Goal: Information Seeking & Learning: Learn about a topic

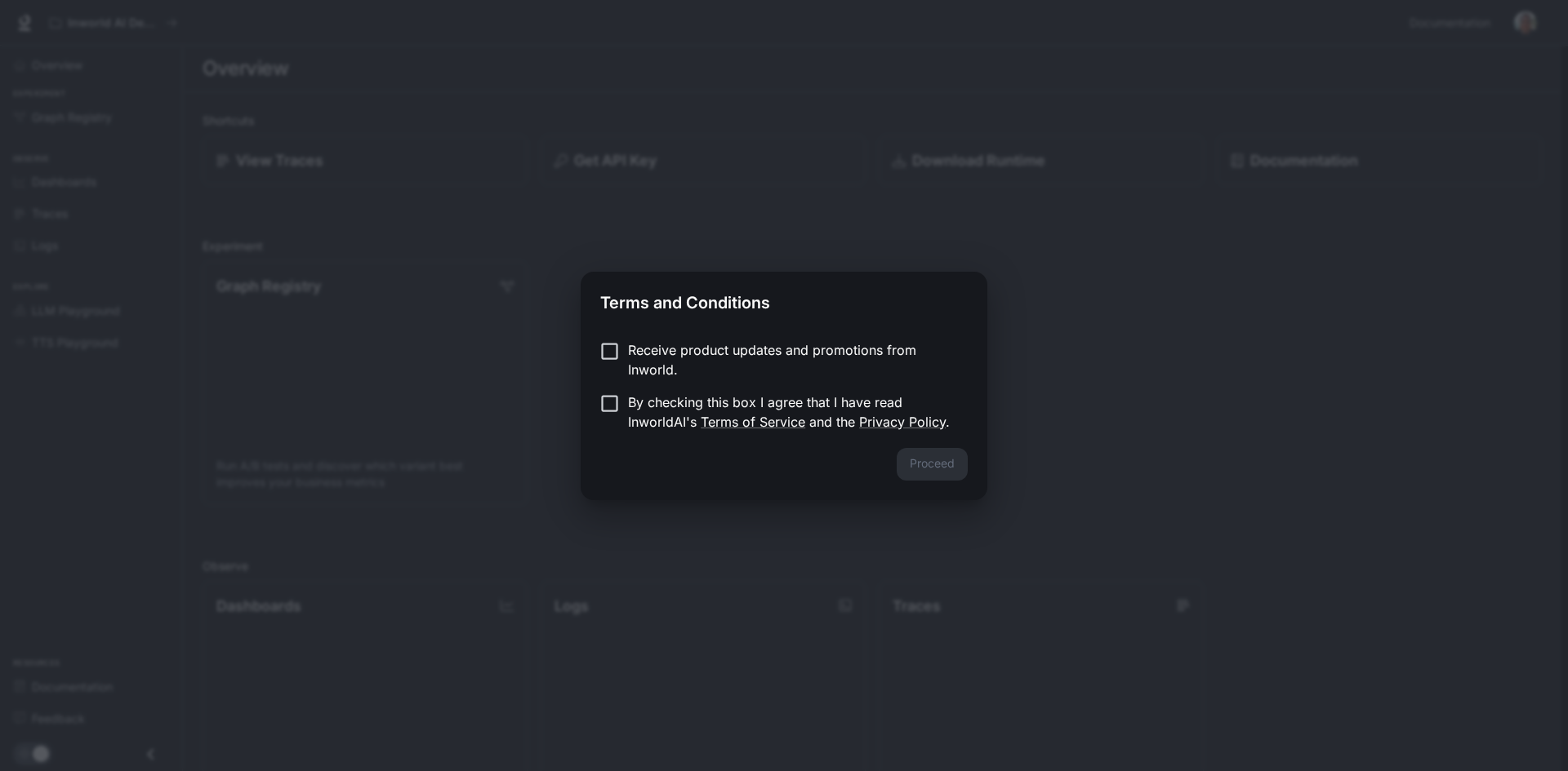
click at [629, 410] on p "By checking this box I agree that I have read InworldAI's Terms of Service and …" at bounding box center [791, 412] width 327 height 39
click at [920, 470] on button "Proceed" at bounding box center [932, 464] width 71 height 33
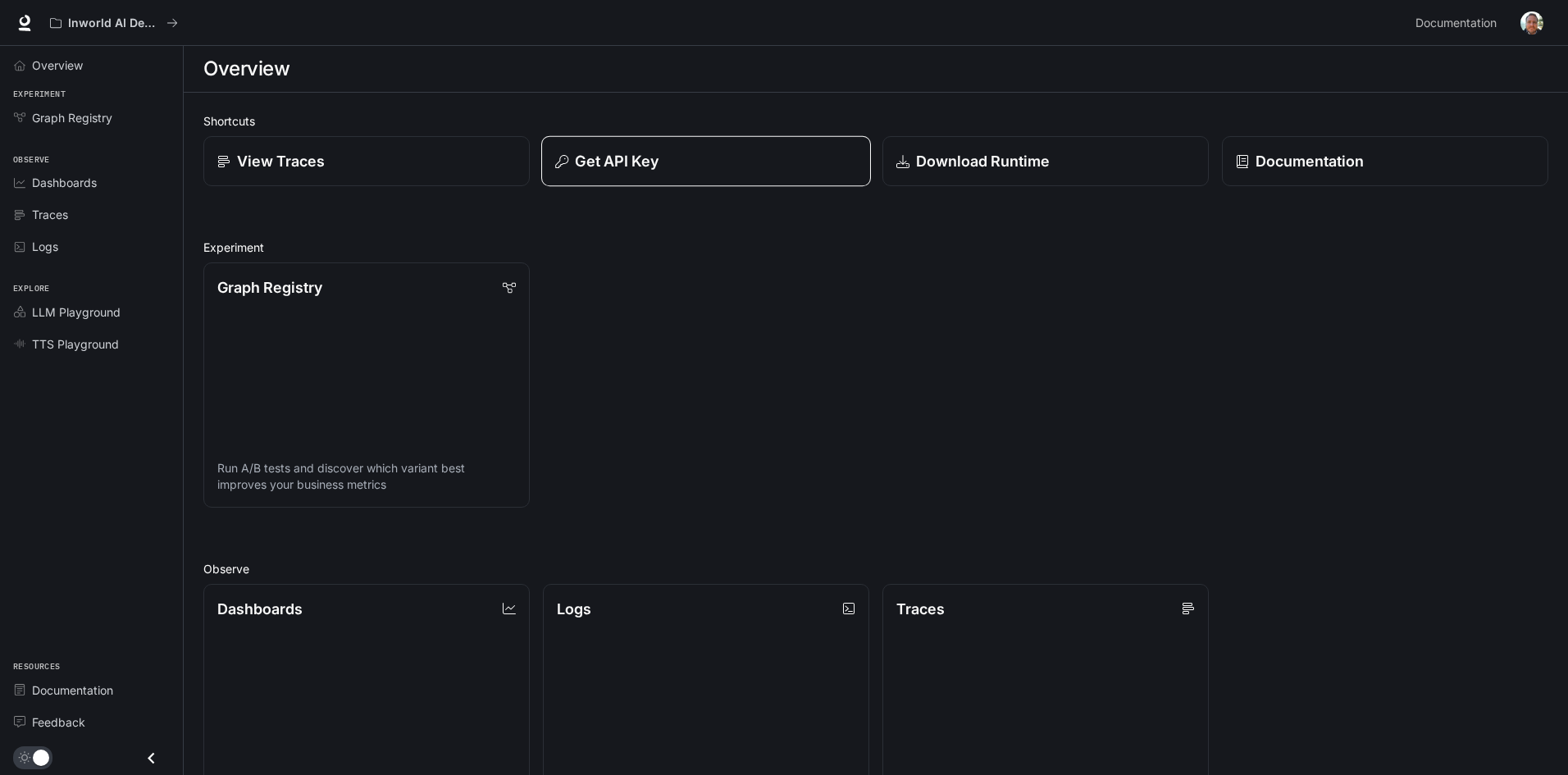
click at [738, 156] on div "Get API Key" at bounding box center [706, 161] width 301 height 22
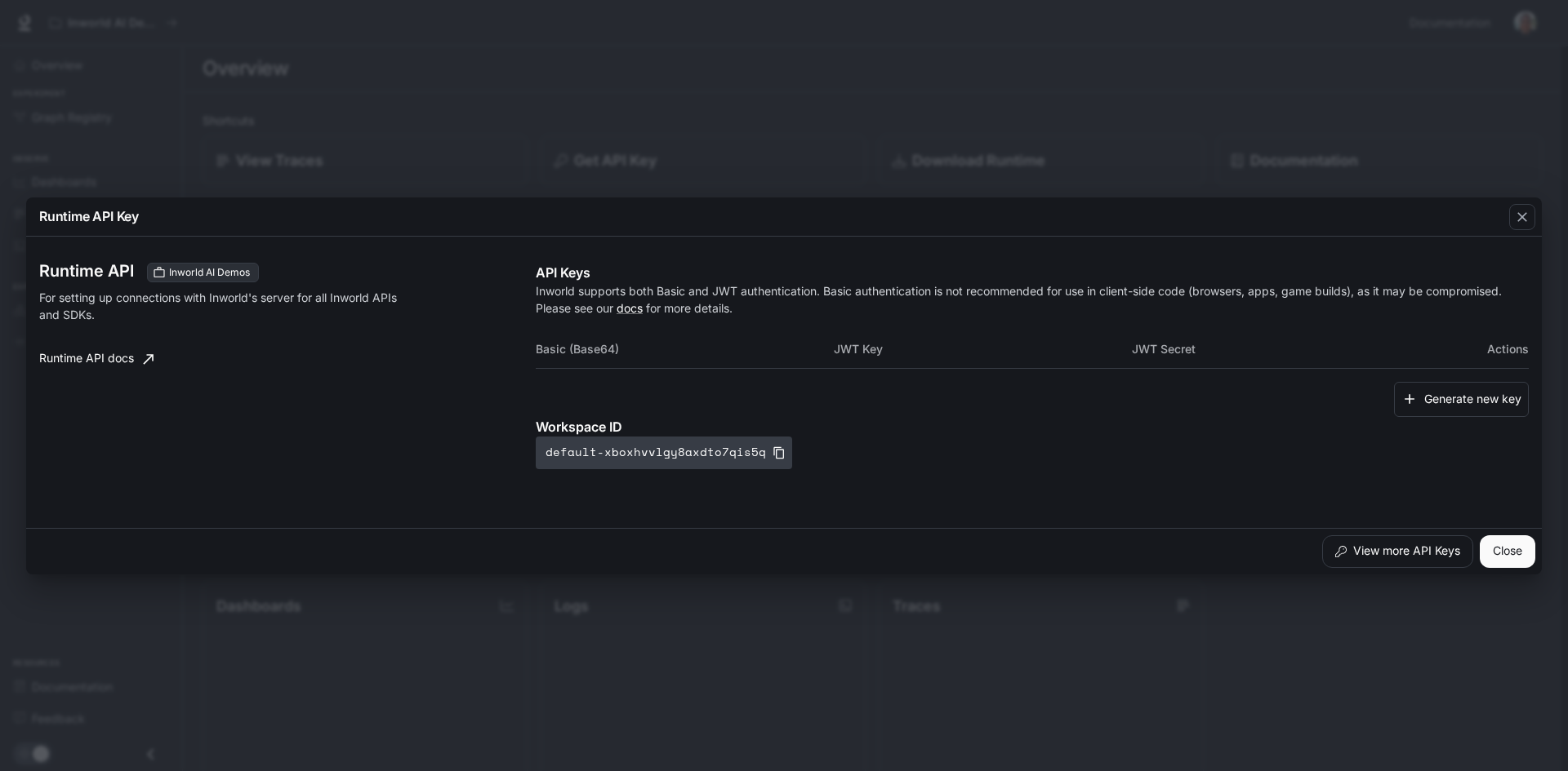
click at [710, 457] on button "default-xboxhvvlgy8axdto7qis5q" at bounding box center [663, 452] width 256 height 33
click at [1462, 405] on button "Generate new key" at bounding box center [1461, 399] width 135 height 35
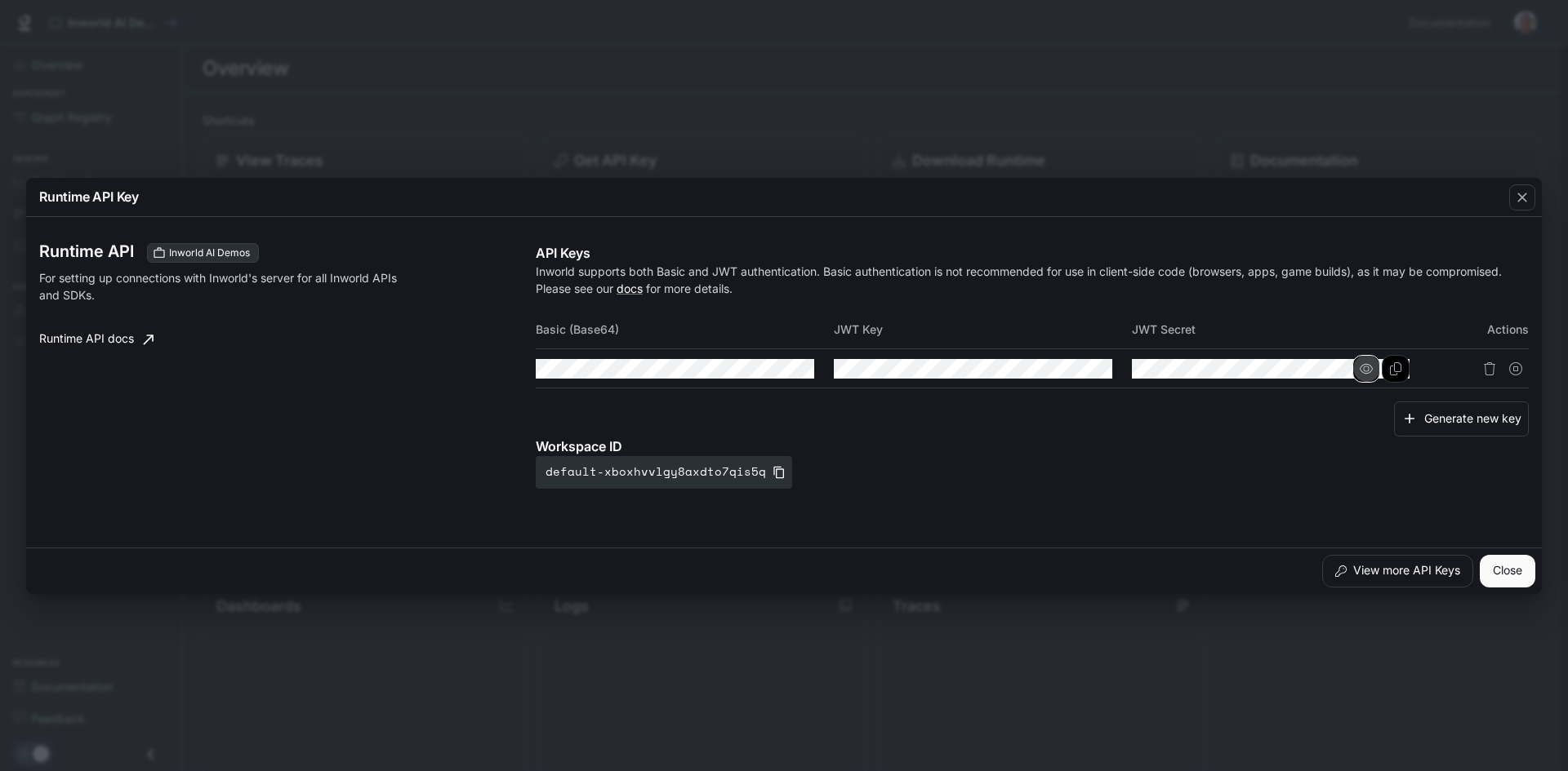
click at [1368, 367] on icon "button" at bounding box center [1365, 369] width 13 height 13
click at [1072, 367] on icon "button" at bounding box center [1069, 369] width 13 height 13
click at [766, 372] on icon "button" at bounding box center [771, 369] width 13 height 13
click at [901, 489] on div "Runtime API Inworld AI Demos For setting up connections with Inworld's server f…" at bounding box center [784, 383] width 1489 height 318
click at [810, 367] on button "Copy Basic (Base64)" at bounding box center [800, 369] width 28 height 28
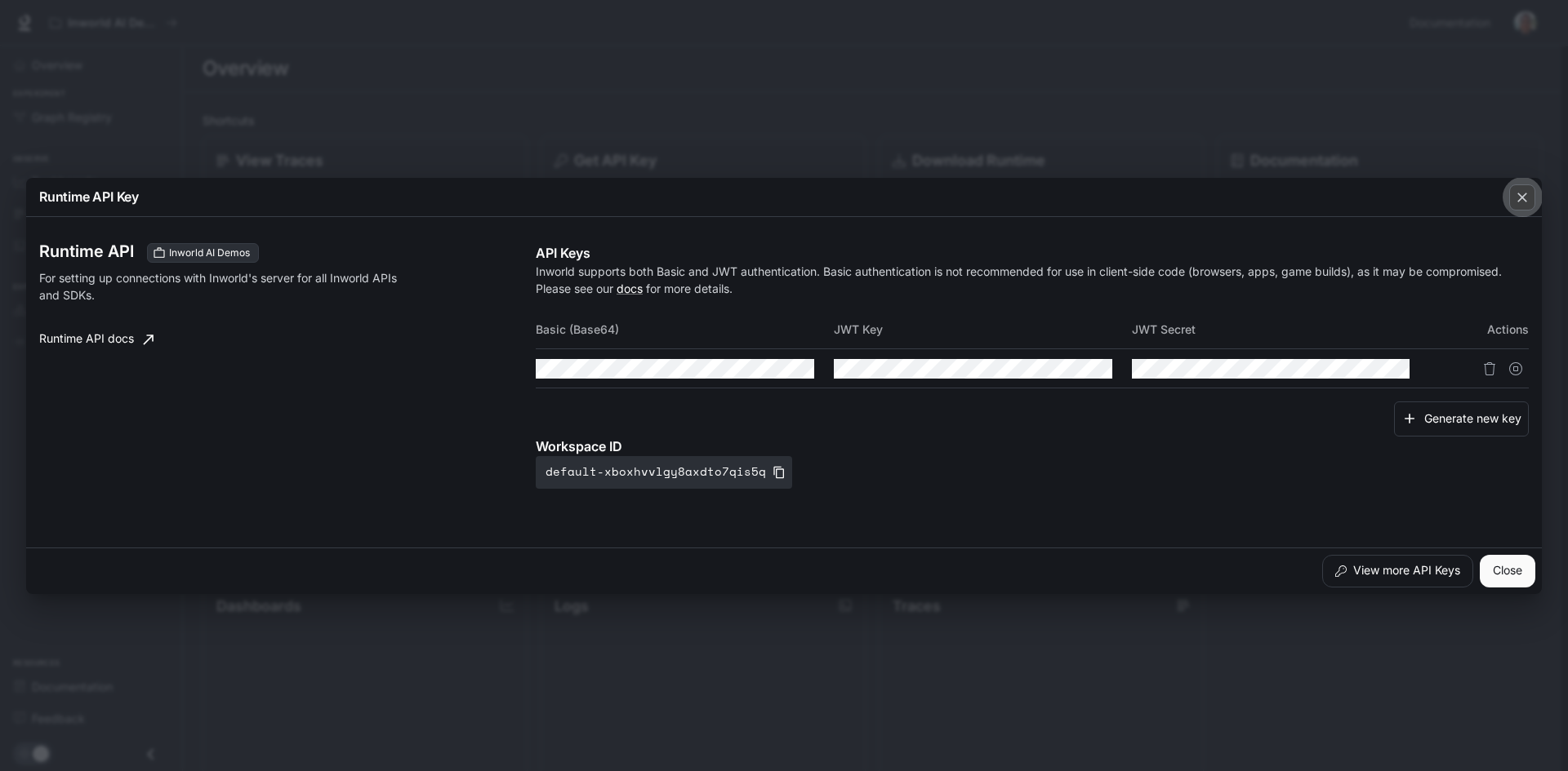
click at [1520, 191] on icon "button" at bounding box center [1522, 197] width 16 height 16
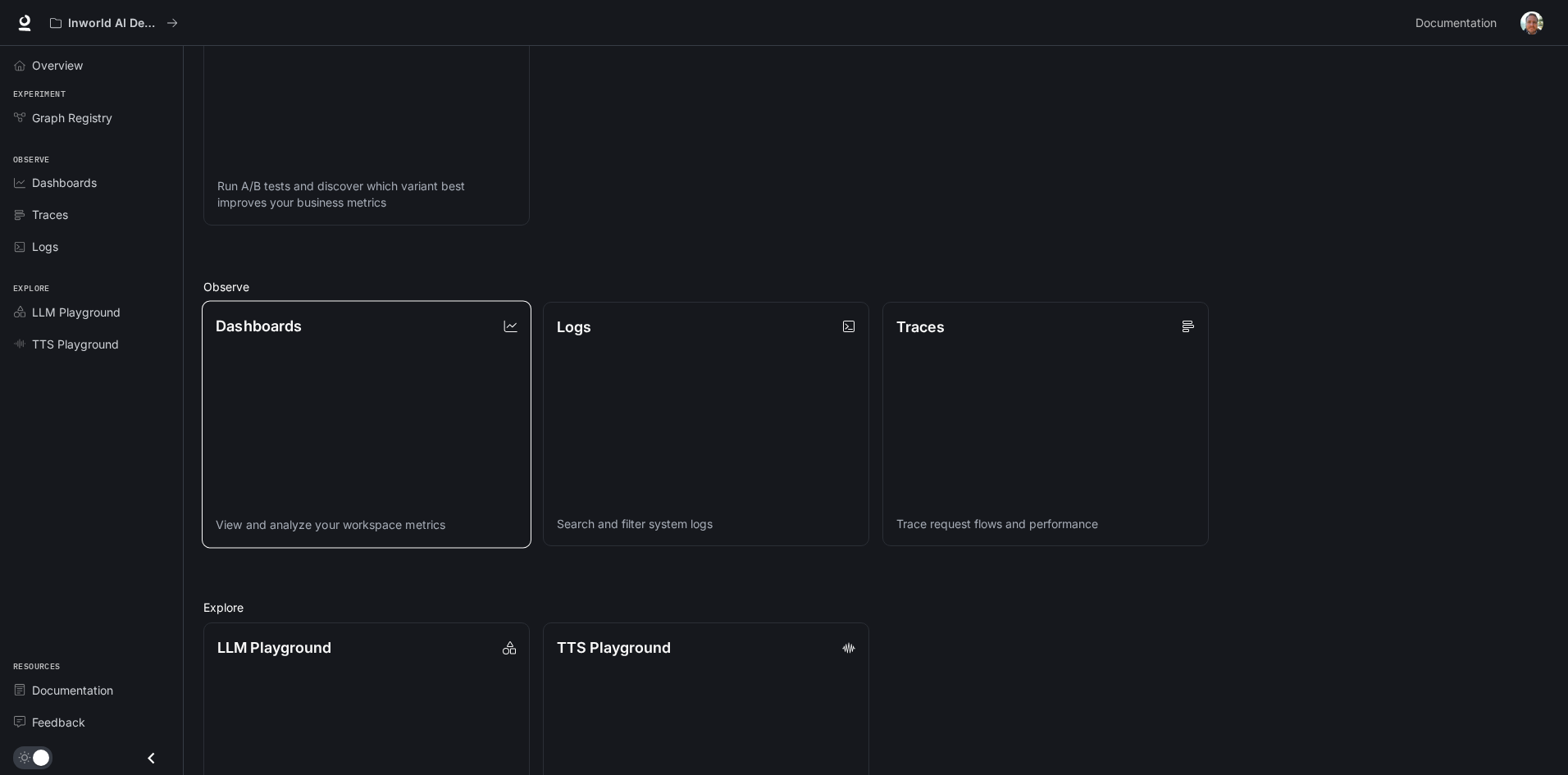
scroll to position [395, 0]
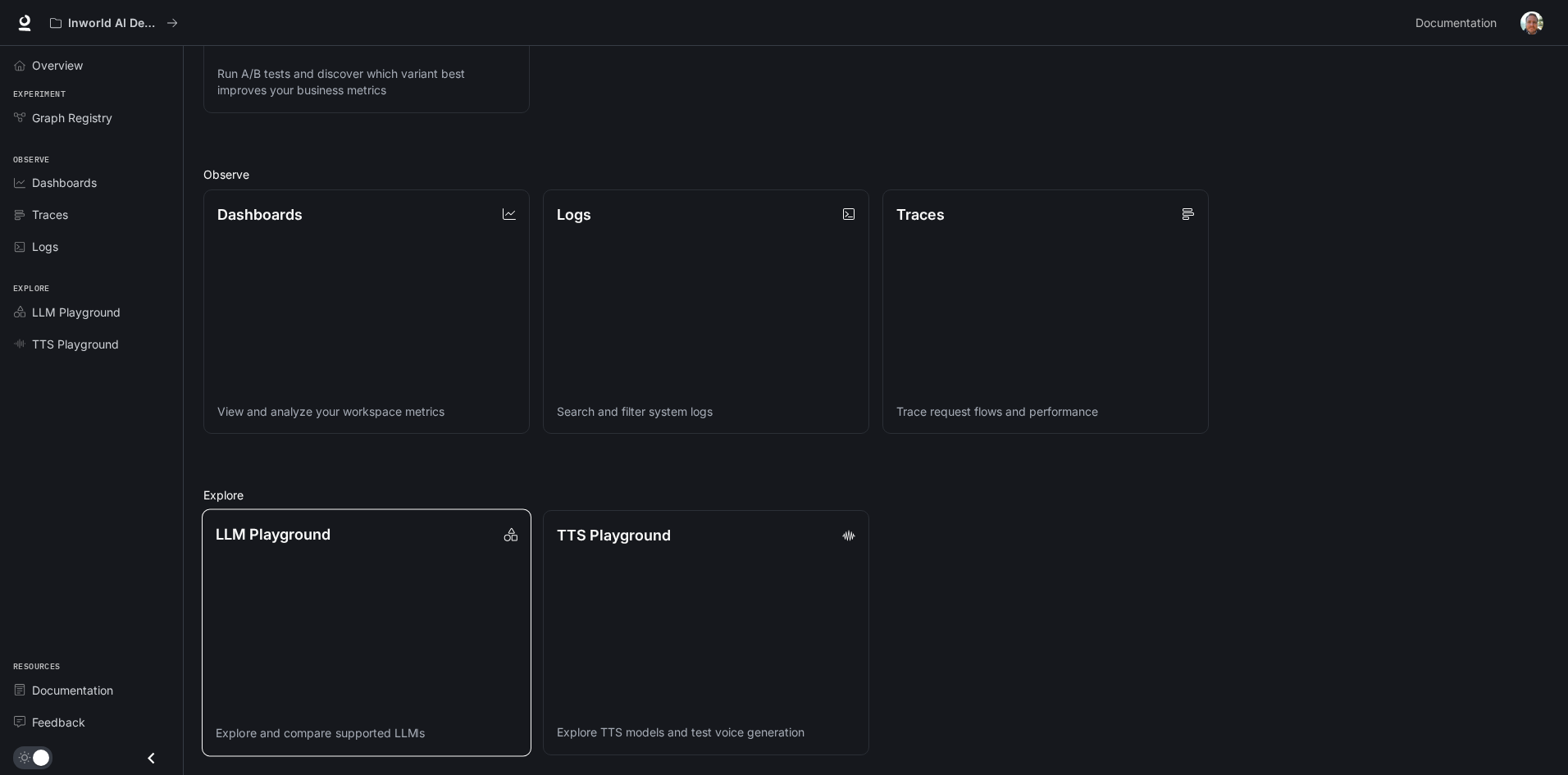
click at [339, 519] on link "LLM Playground Explore and compare supported LLMs" at bounding box center [367, 632] width 330 height 247
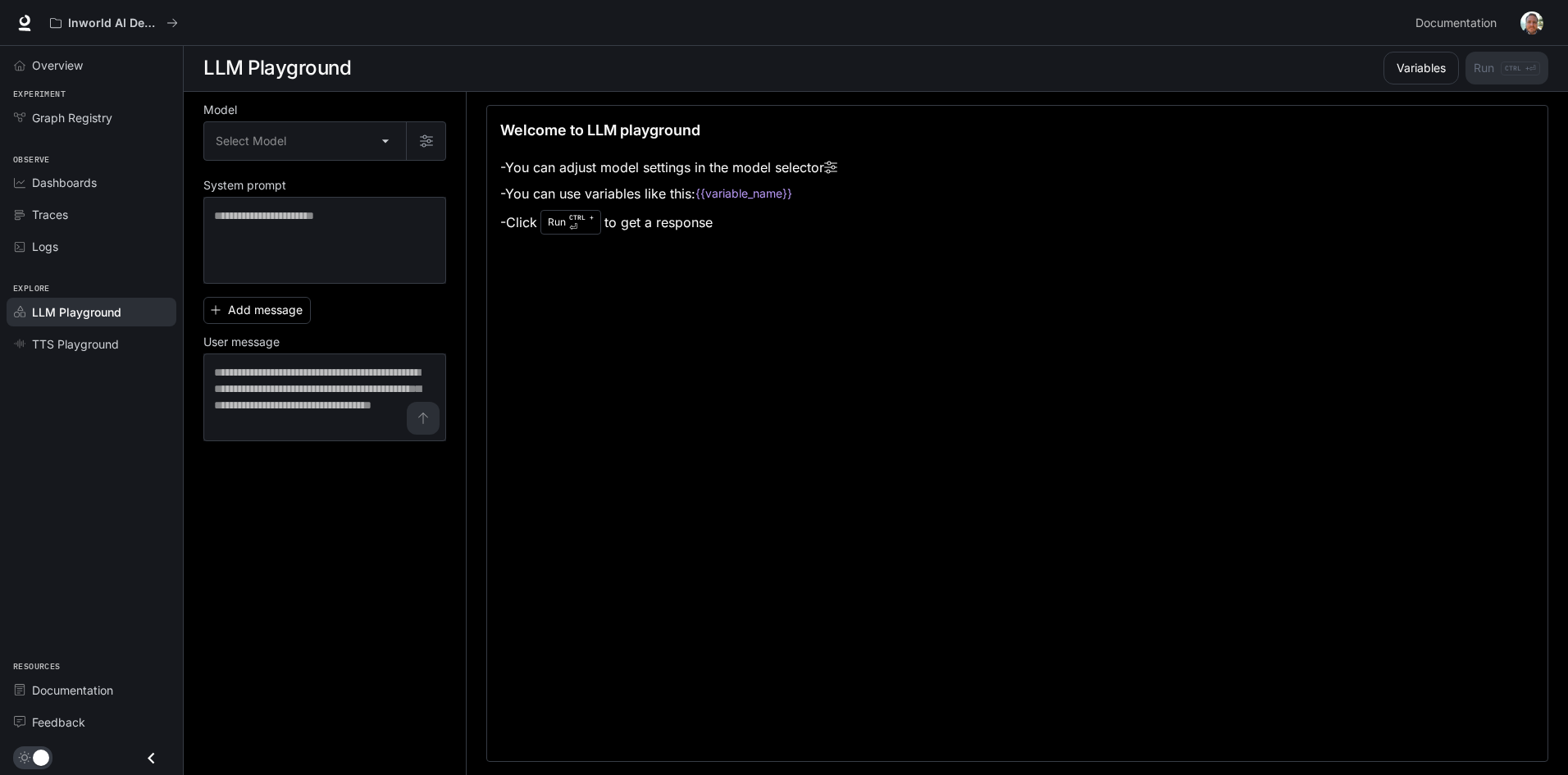
scroll to position [1, 0]
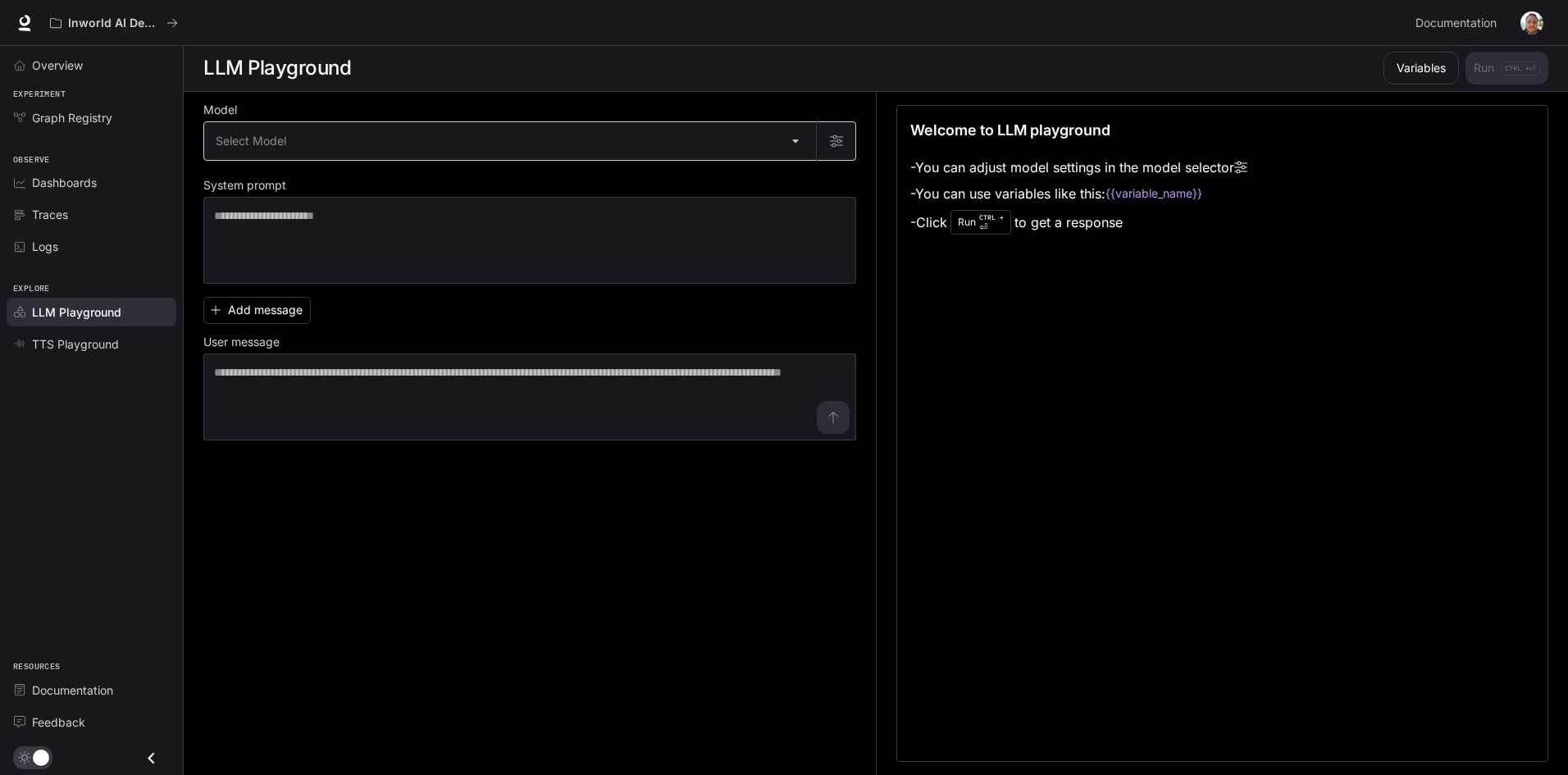
click at [618, 122] on body "Skip to main content Inworld AI Demos Documentation Documentation Portal Overvi…" at bounding box center [784, 387] width 1568 height 776
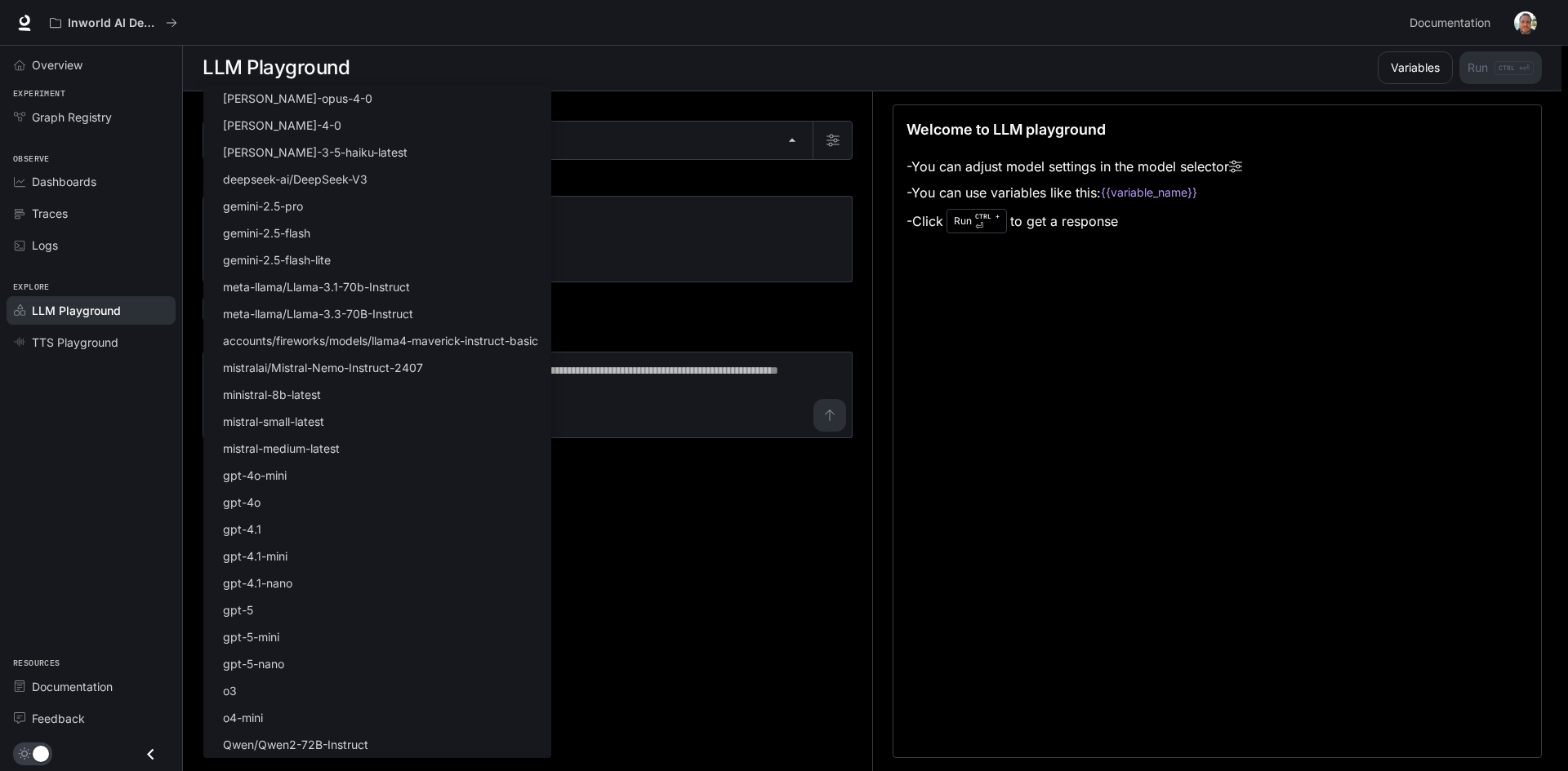
click at [636, 202] on div at bounding box center [784, 386] width 1568 height 771
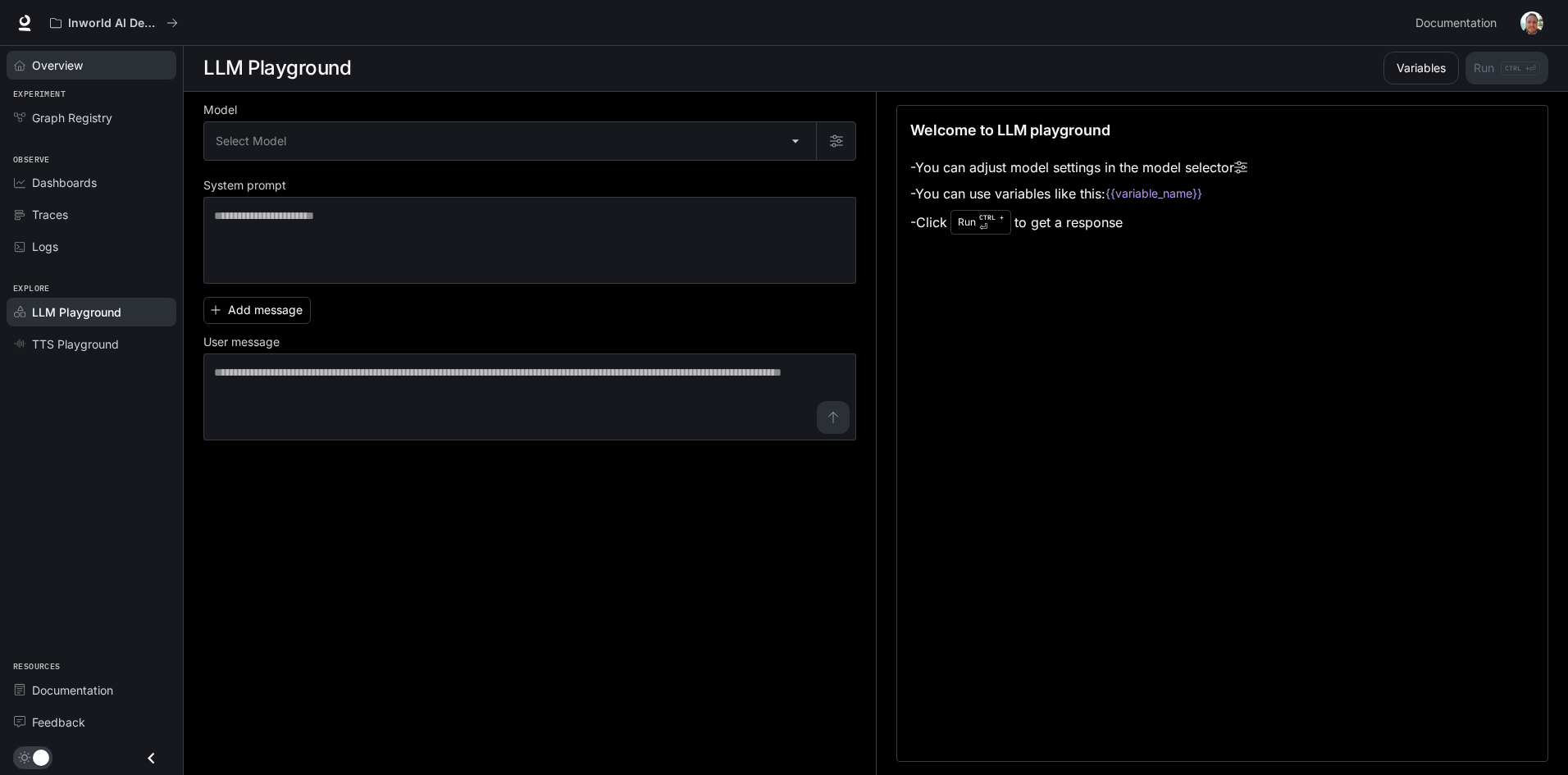
click at [88, 64] on div "Overview" at bounding box center [100, 65] width 137 height 17
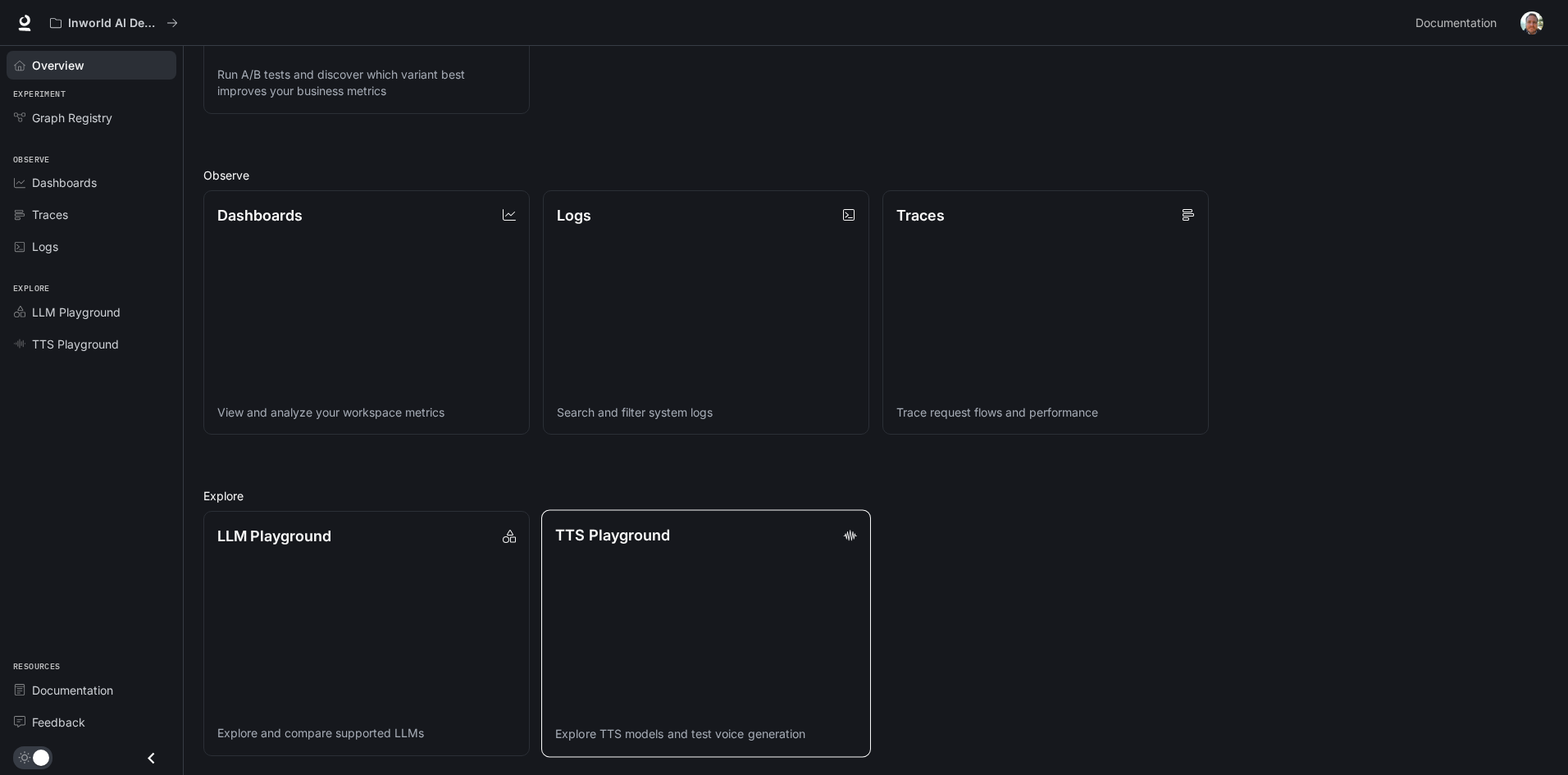
scroll to position [395, 0]
click at [667, 537] on p "TTS Playground" at bounding box center [613, 534] width 115 height 22
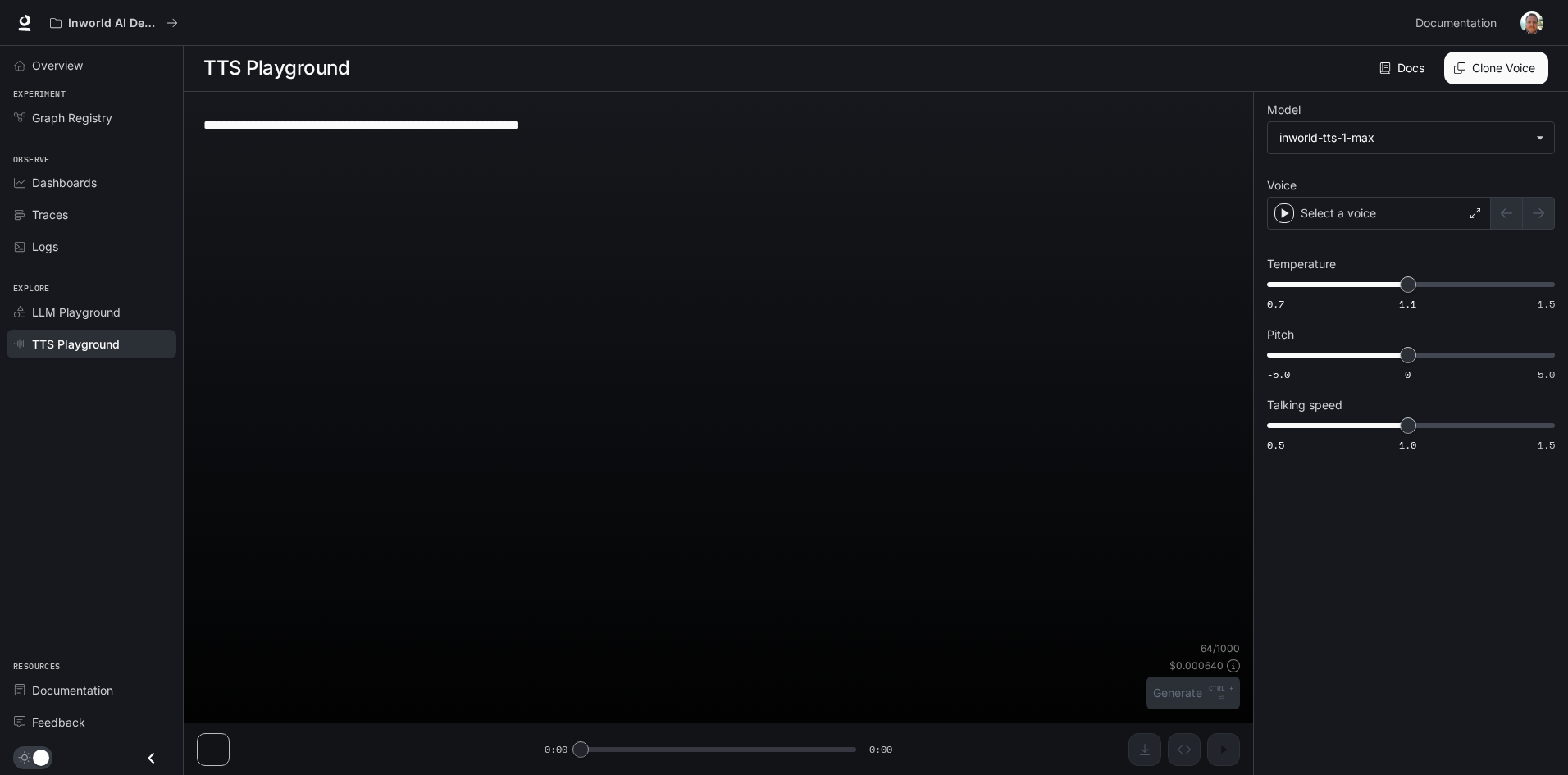
scroll to position [1, 0]
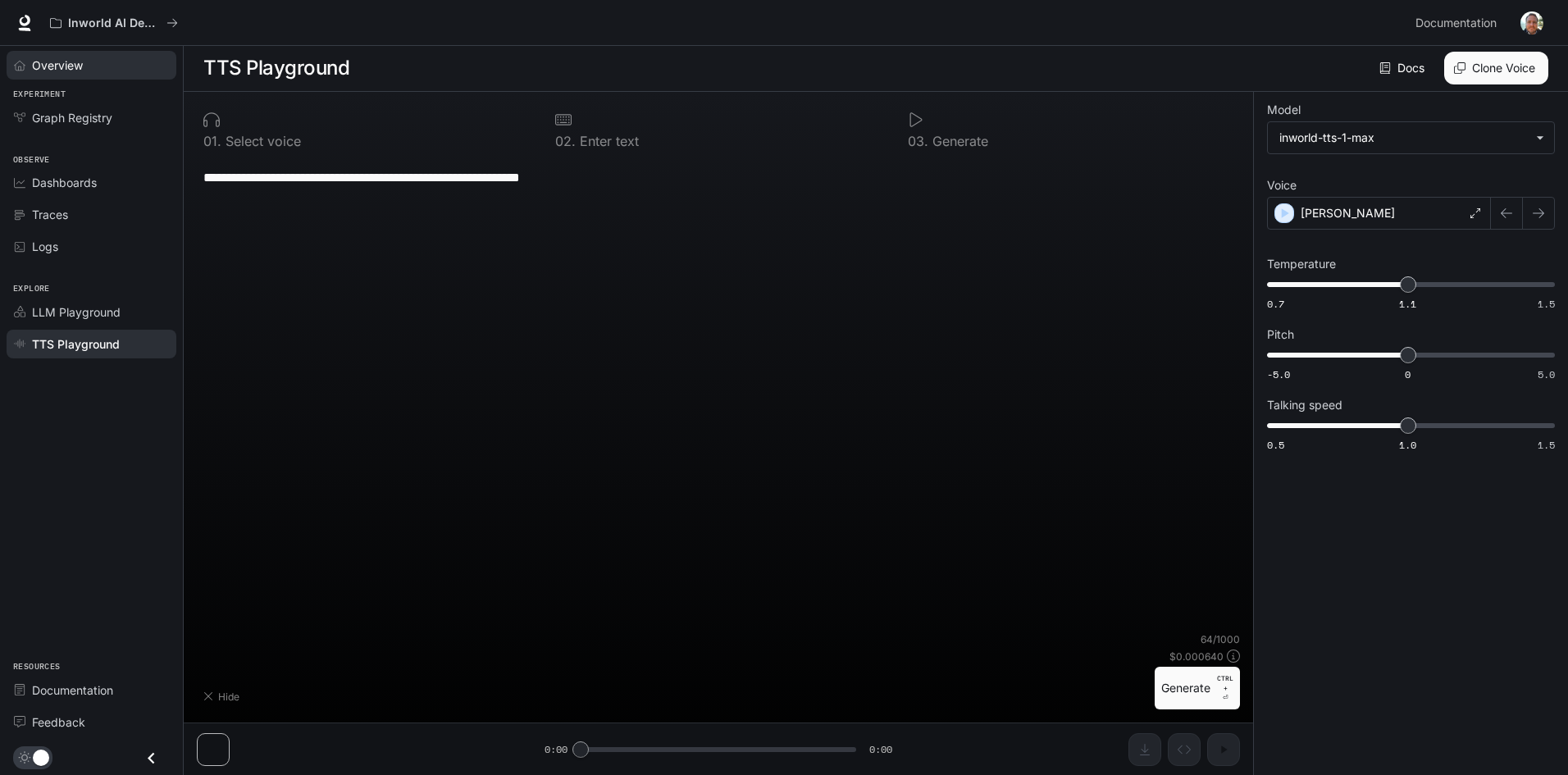
click at [75, 59] on span "Overview" at bounding box center [57, 65] width 51 height 17
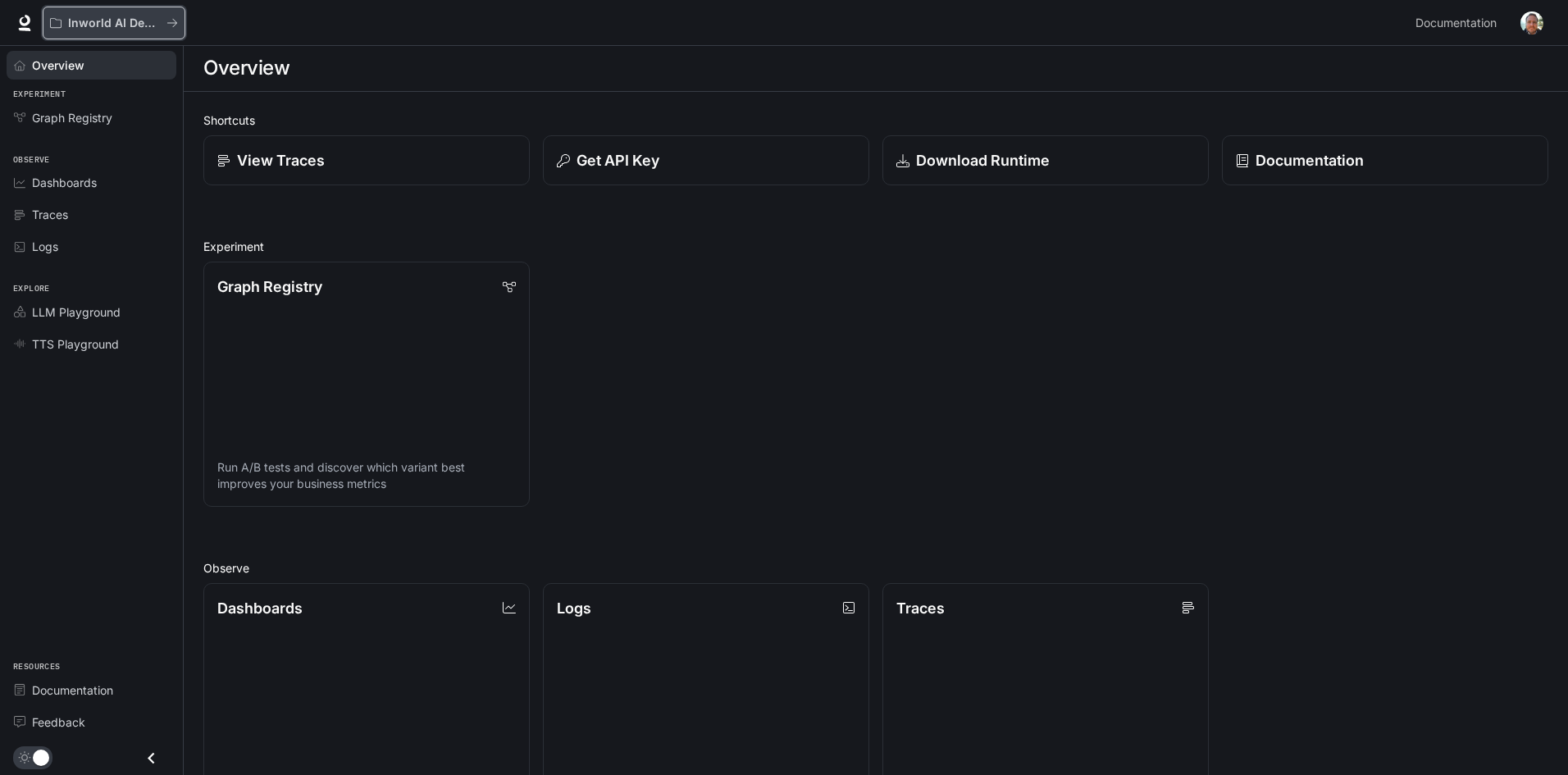
click at [118, 14] on button "Inworld AI Demos" at bounding box center [114, 22] width 143 height 33
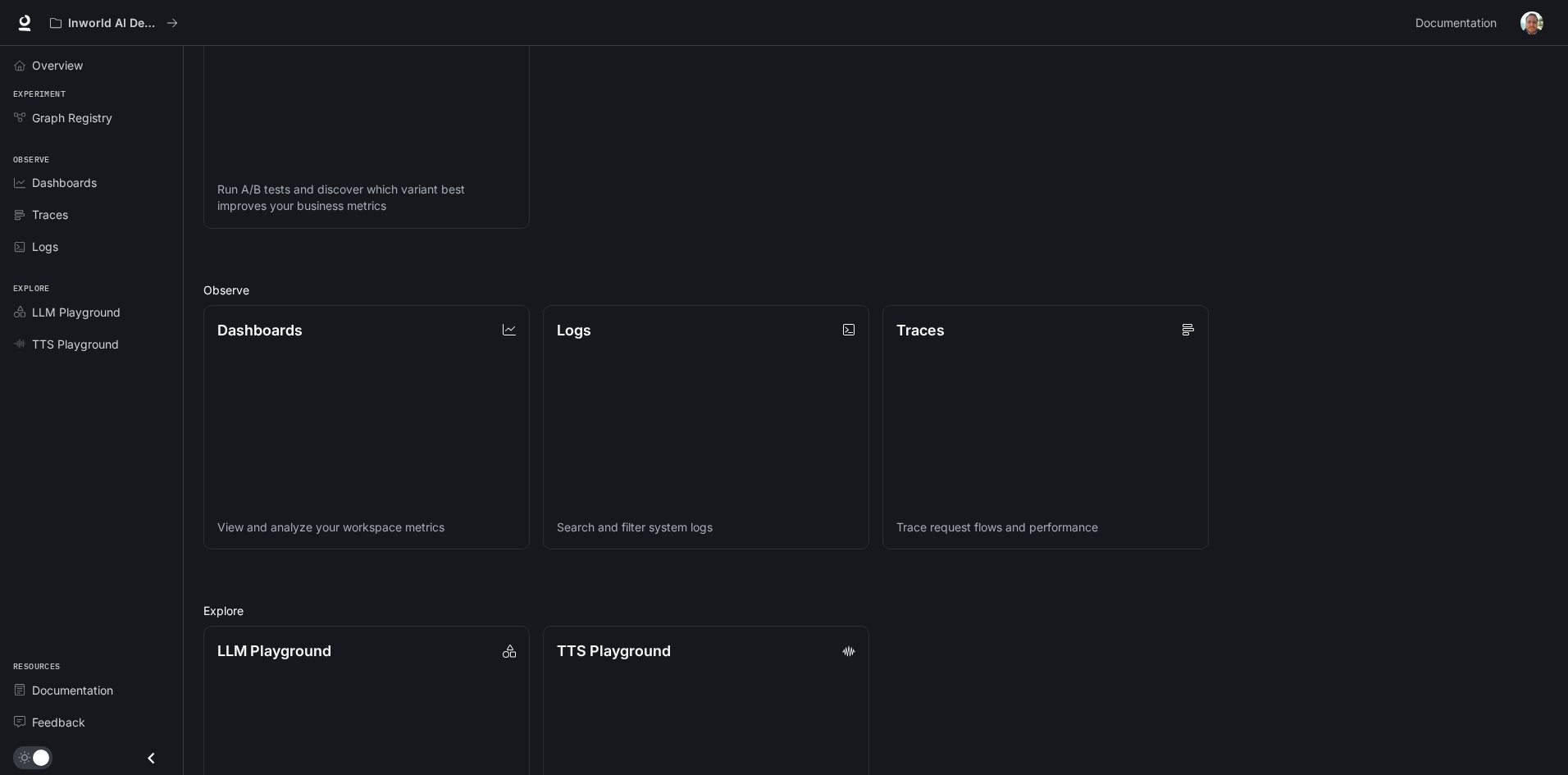
scroll to position [231, 0]
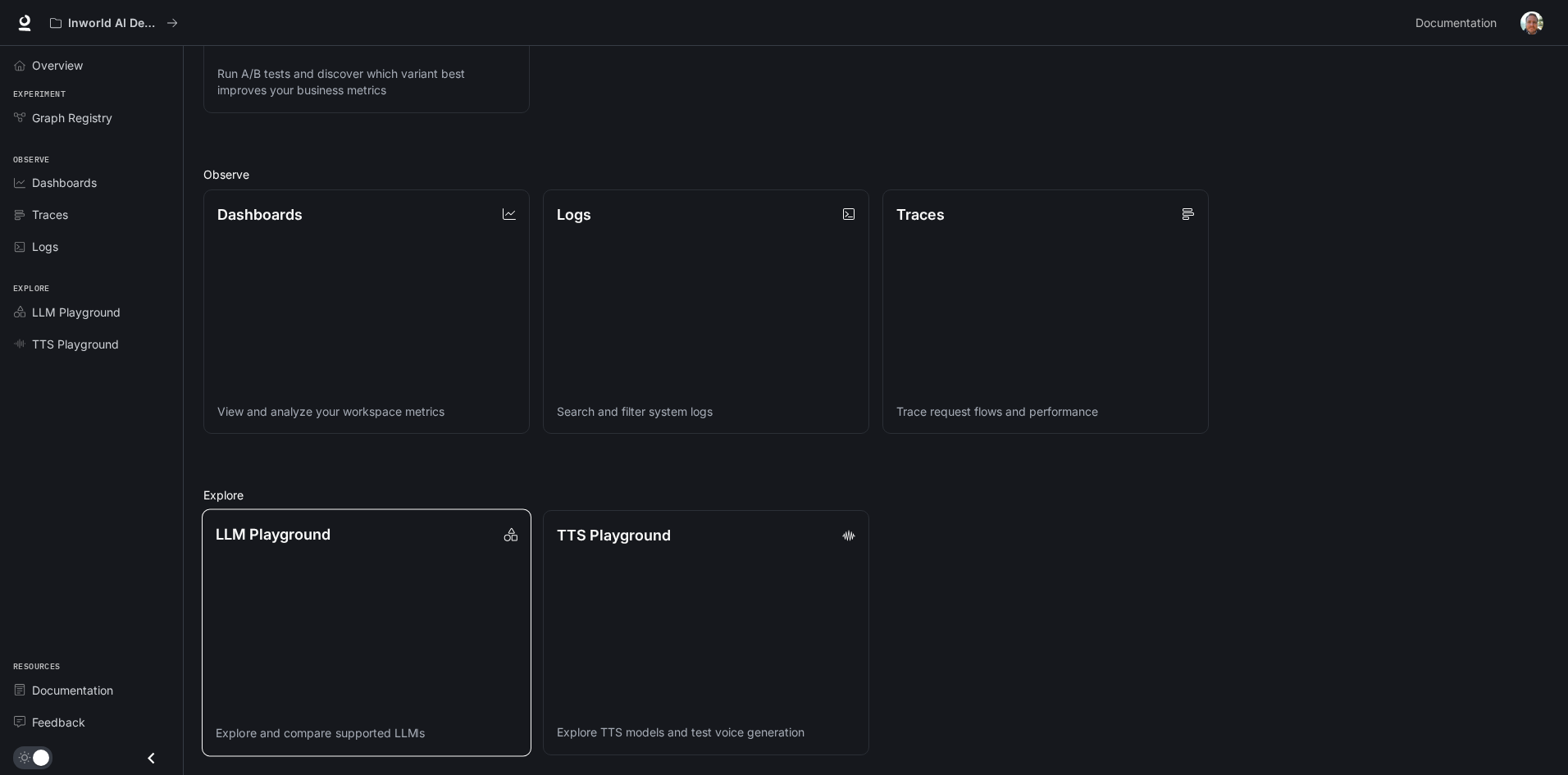
click at [359, 577] on link "LLM Playground Explore and compare supported LLMs" at bounding box center [367, 632] width 330 height 247
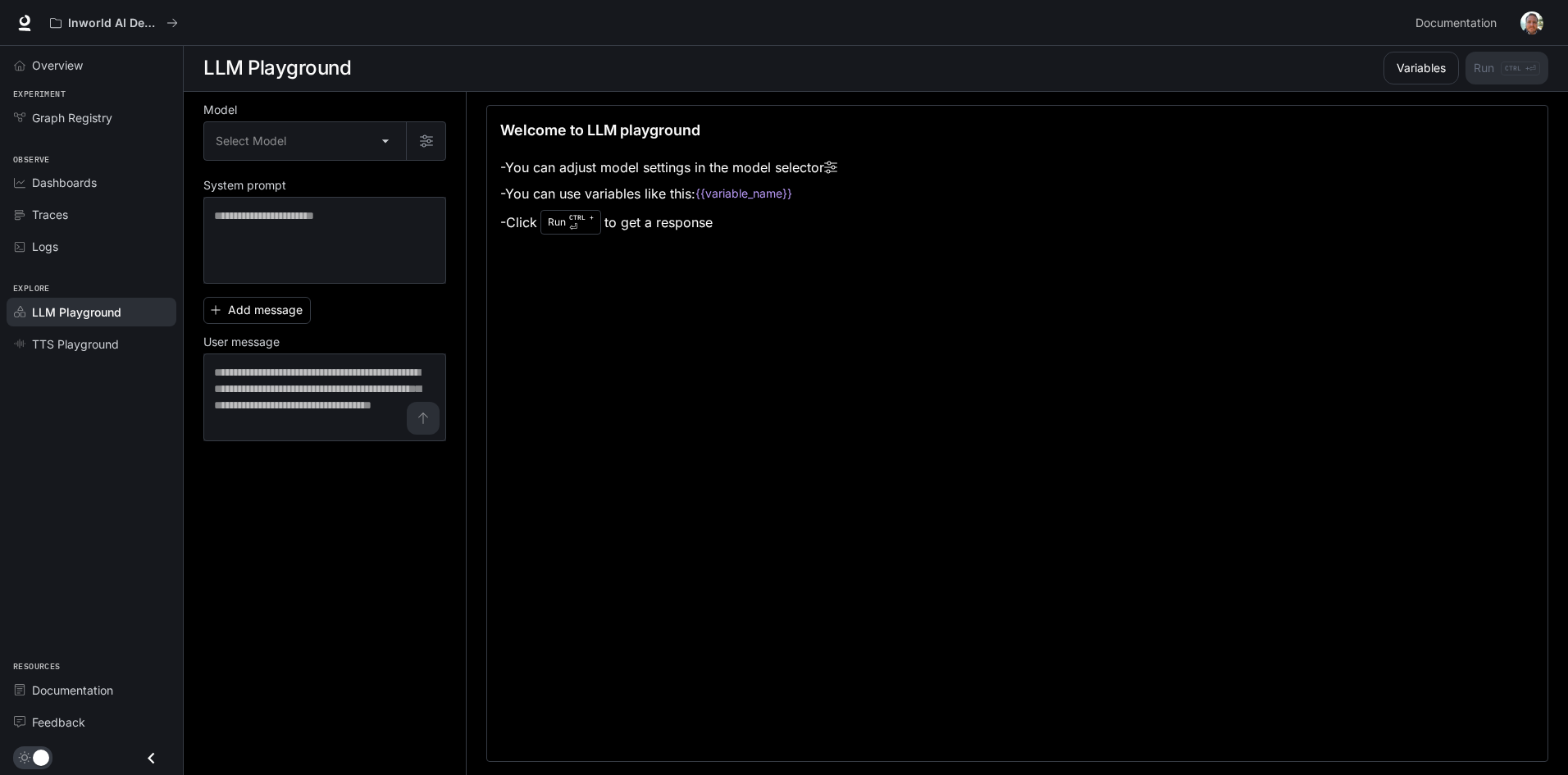
scroll to position [1, 0]
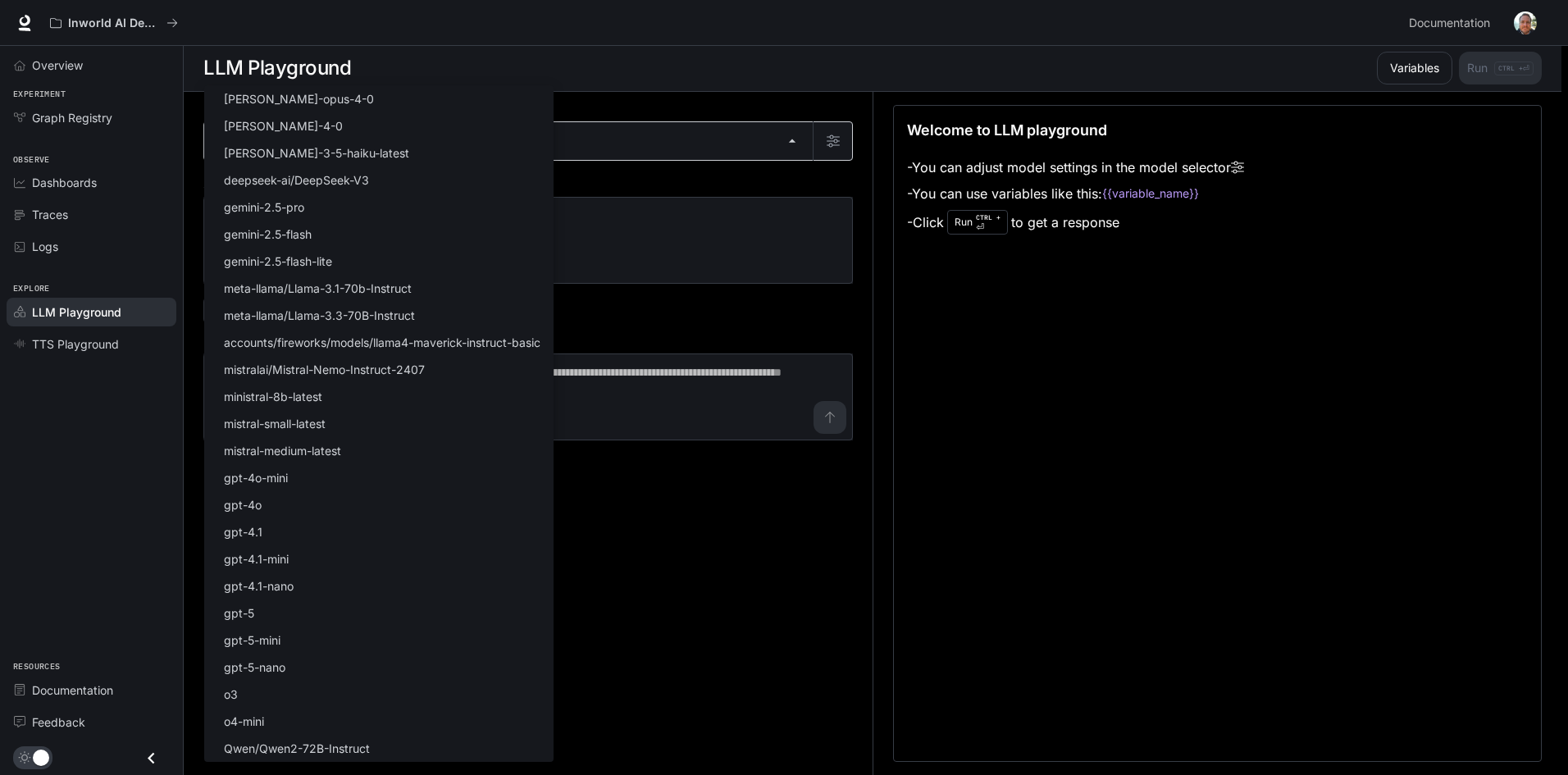
click at [330, 144] on body "Skip to main content Inworld AI Demos Documentation Documentation Portal Overvi…" at bounding box center [784, 387] width 1568 height 776
click at [746, 259] on div at bounding box center [788, 388] width 1575 height 775
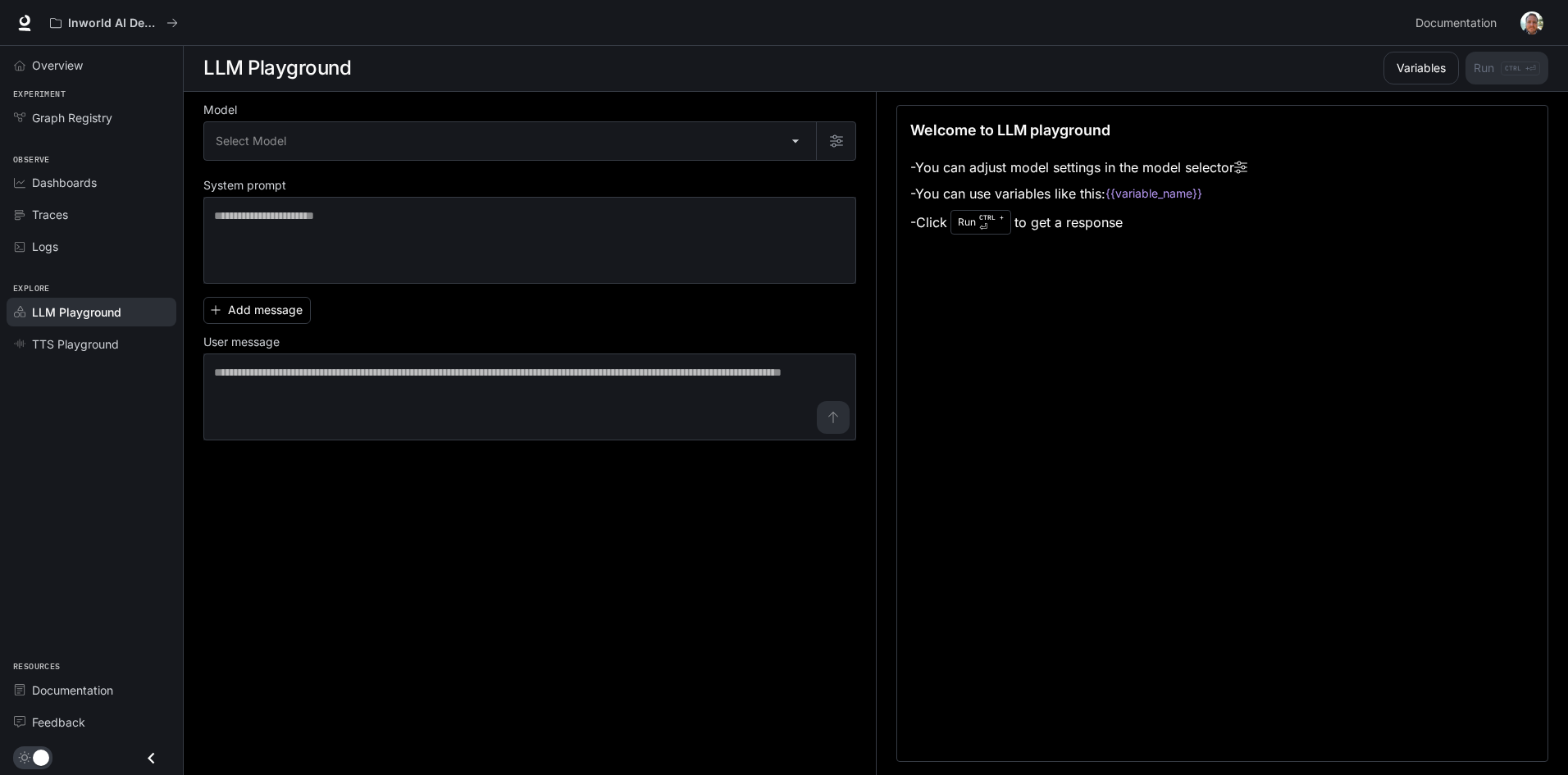
click at [735, 302] on div "Select Model claude-opus-4-0 claude-sonnet-4-0 claude-3-5-haiku-latest deepseek…" at bounding box center [784, 388] width 1568 height 775
click at [94, 337] on span "TTS Playground" at bounding box center [75, 344] width 87 height 17
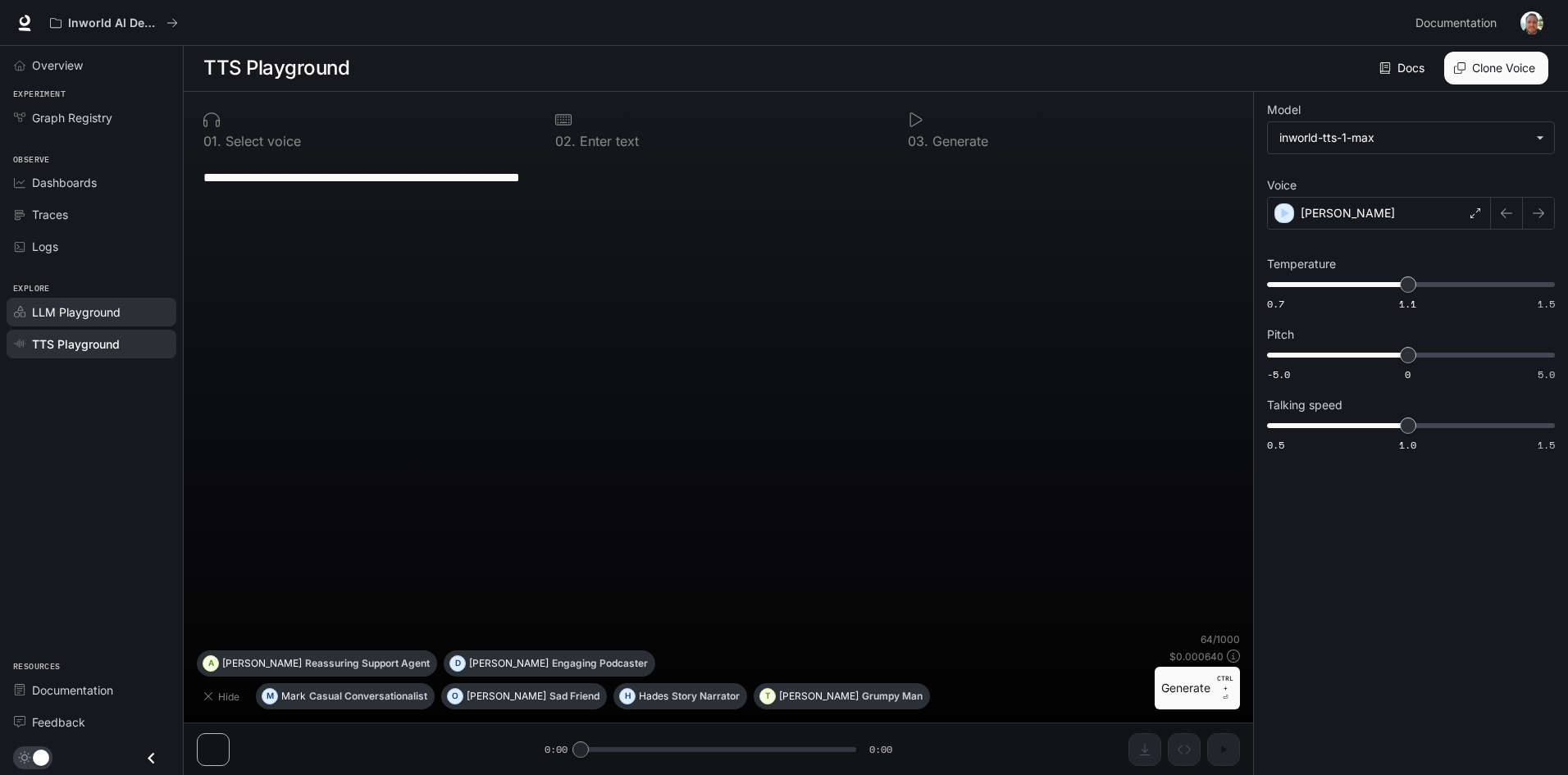
click at [82, 301] on link "LLM Playground" at bounding box center [91, 312] width 170 height 29
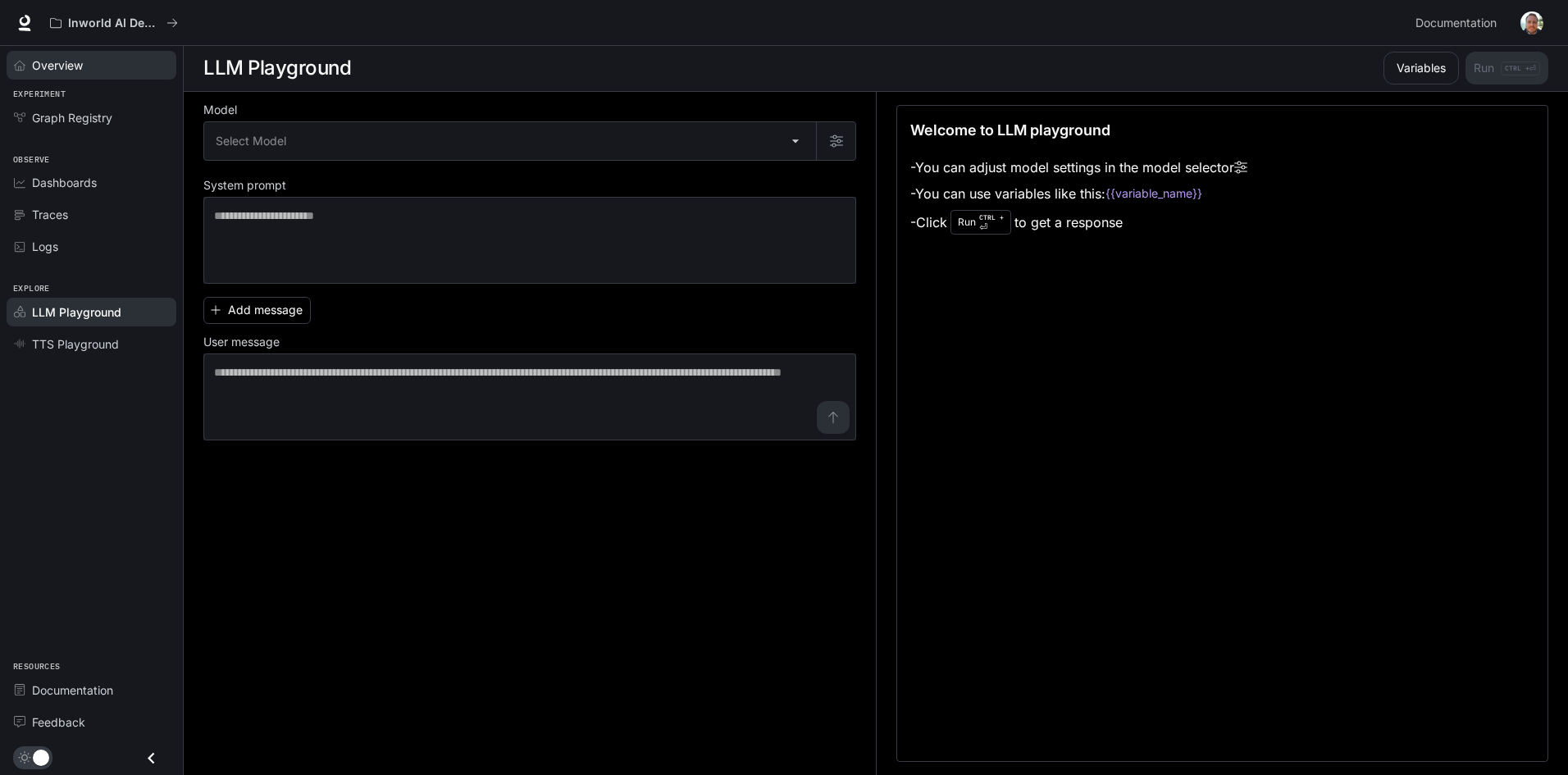
click at [66, 65] on span "Overview" at bounding box center [57, 65] width 51 height 17
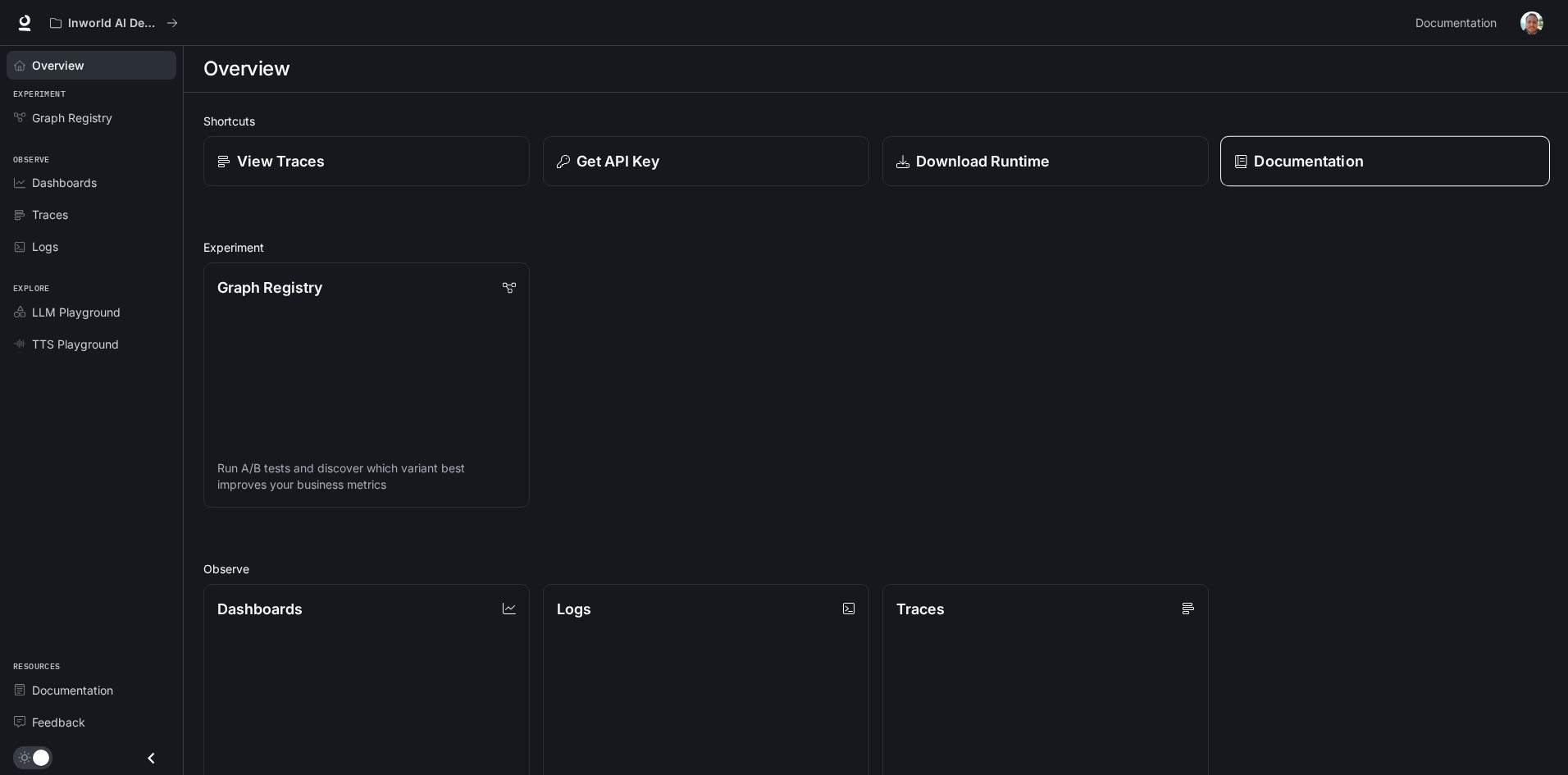
click at [1330, 178] on link "Documentation" at bounding box center [1386, 161] width 330 height 51
click at [91, 72] on div "Overview" at bounding box center [100, 65] width 137 height 17
click at [27, 17] on icon at bounding box center [25, 20] width 11 height 12
click at [1467, 21] on span "Documentation" at bounding box center [1456, 23] width 82 height 21
click at [1529, 28] on img "button" at bounding box center [1532, 23] width 23 height 23
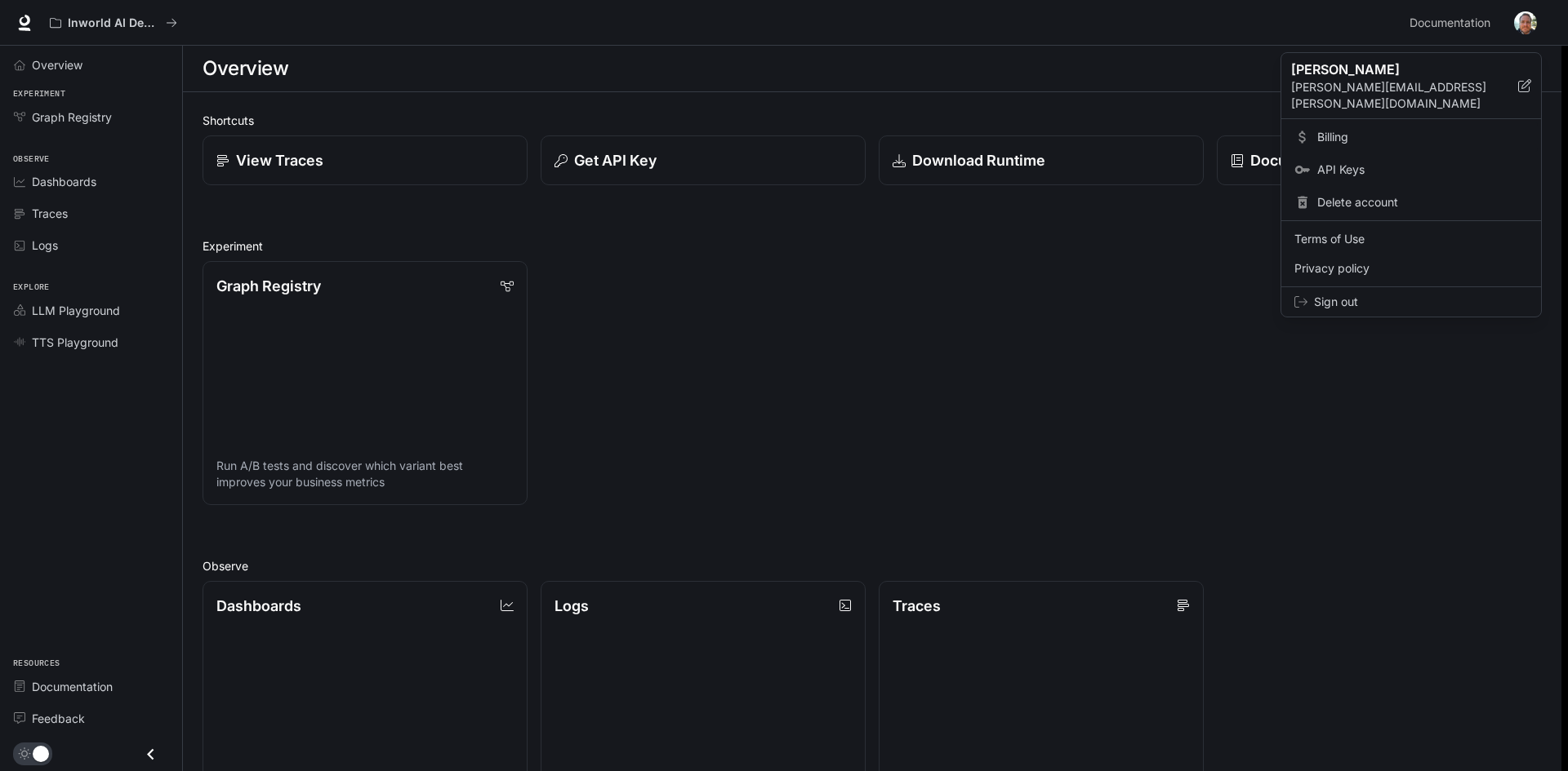
click at [1372, 128] on span "Billing" at bounding box center [1422, 137] width 211 height 16
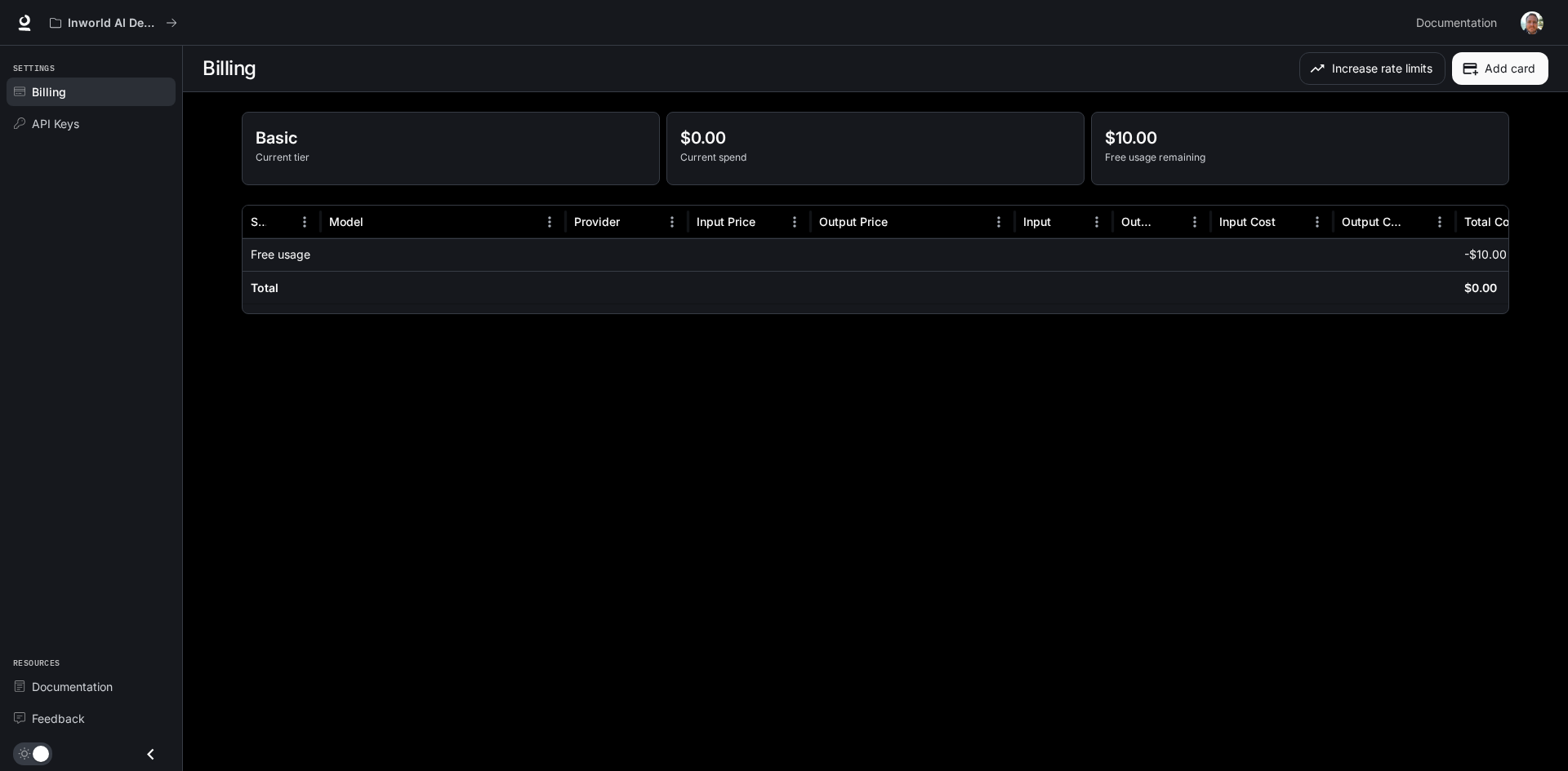
click at [298, 262] on p "Free usage" at bounding box center [280, 254] width 60 height 16
click at [1532, 19] on img "button" at bounding box center [1532, 23] width 23 height 23
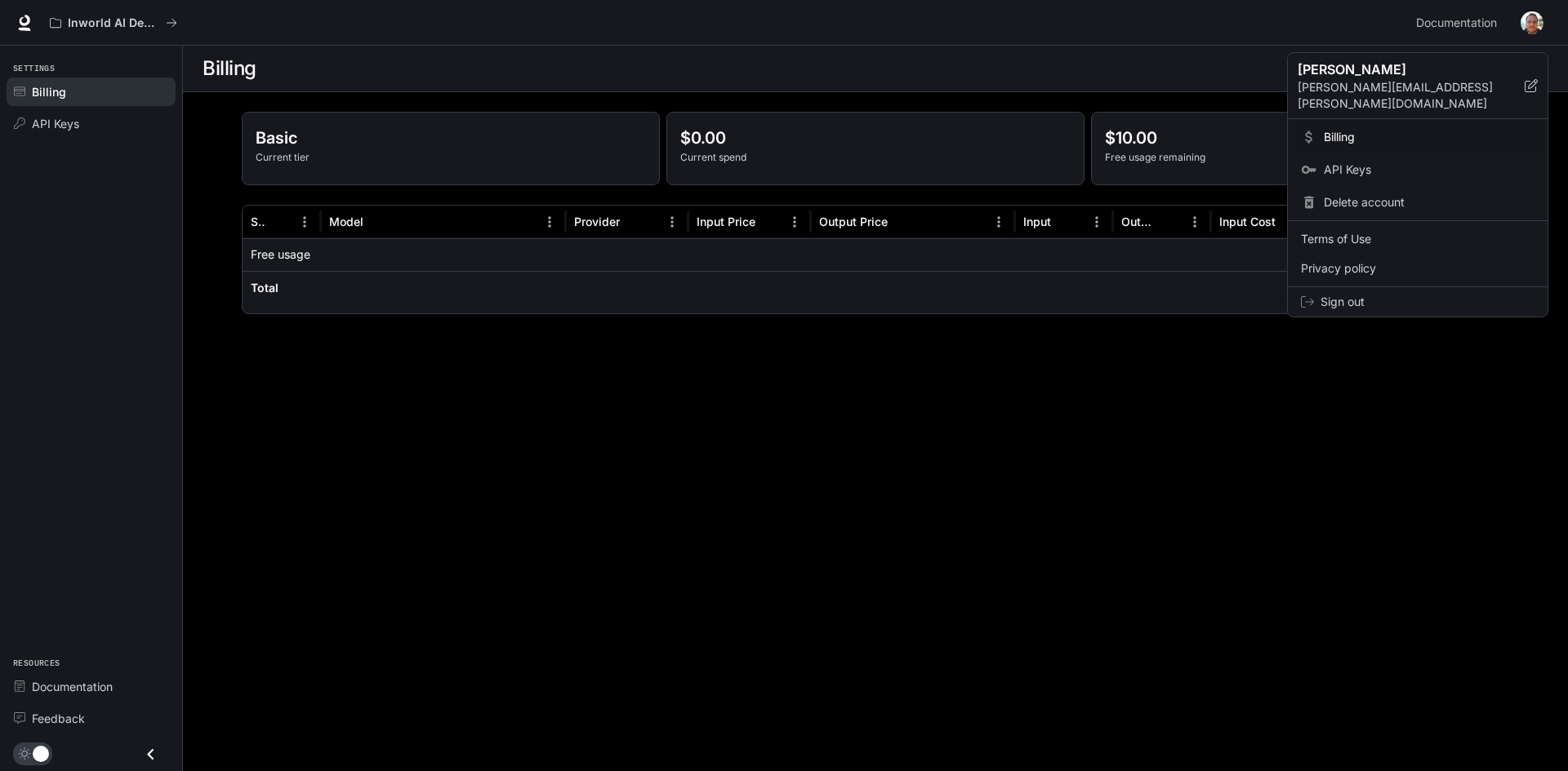
click at [863, 374] on div at bounding box center [784, 386] width 1568 height 771
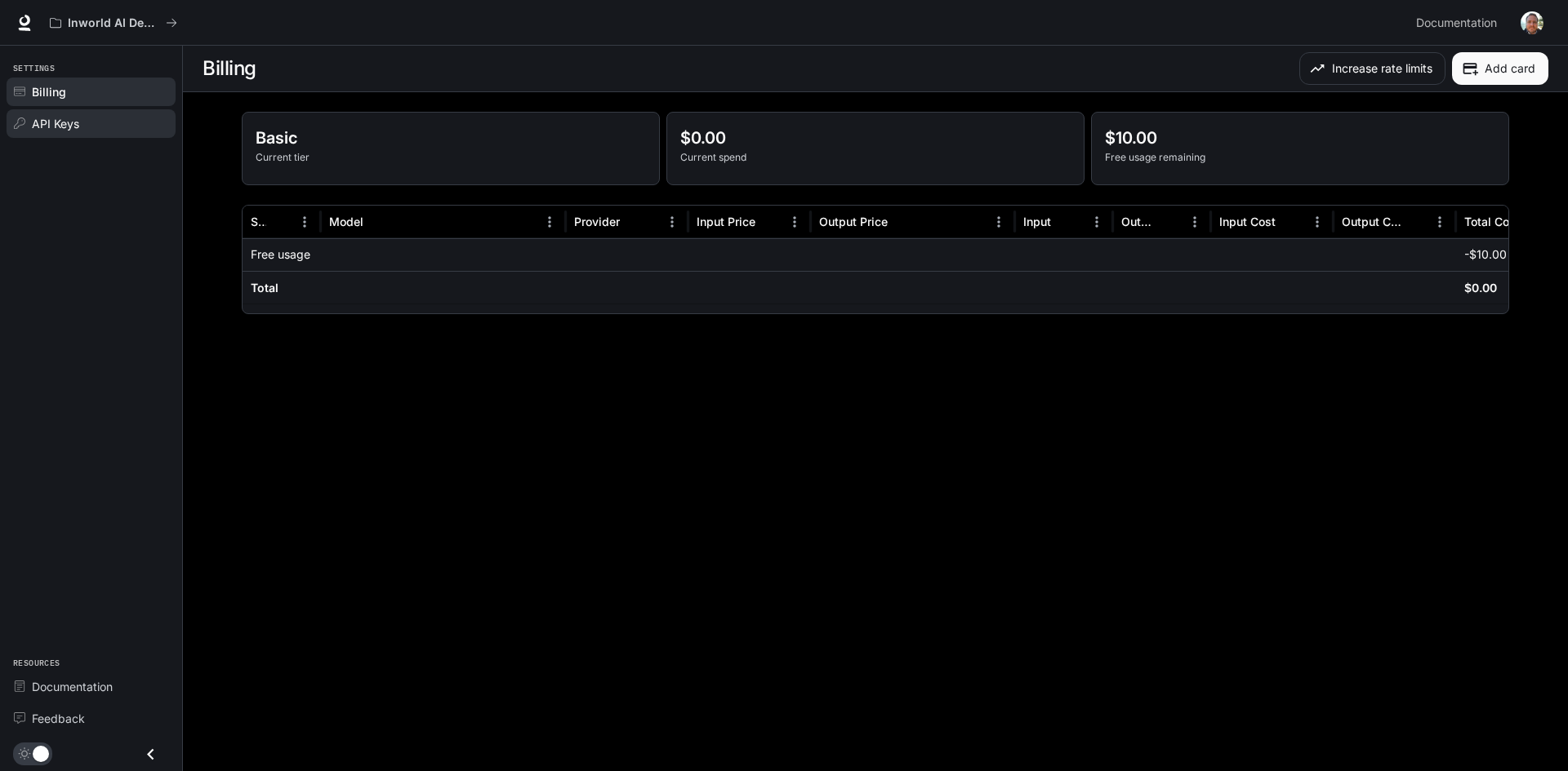
click at [79, 130] on span "API Keys" at bounding box center [55, 123] width 47 height 17
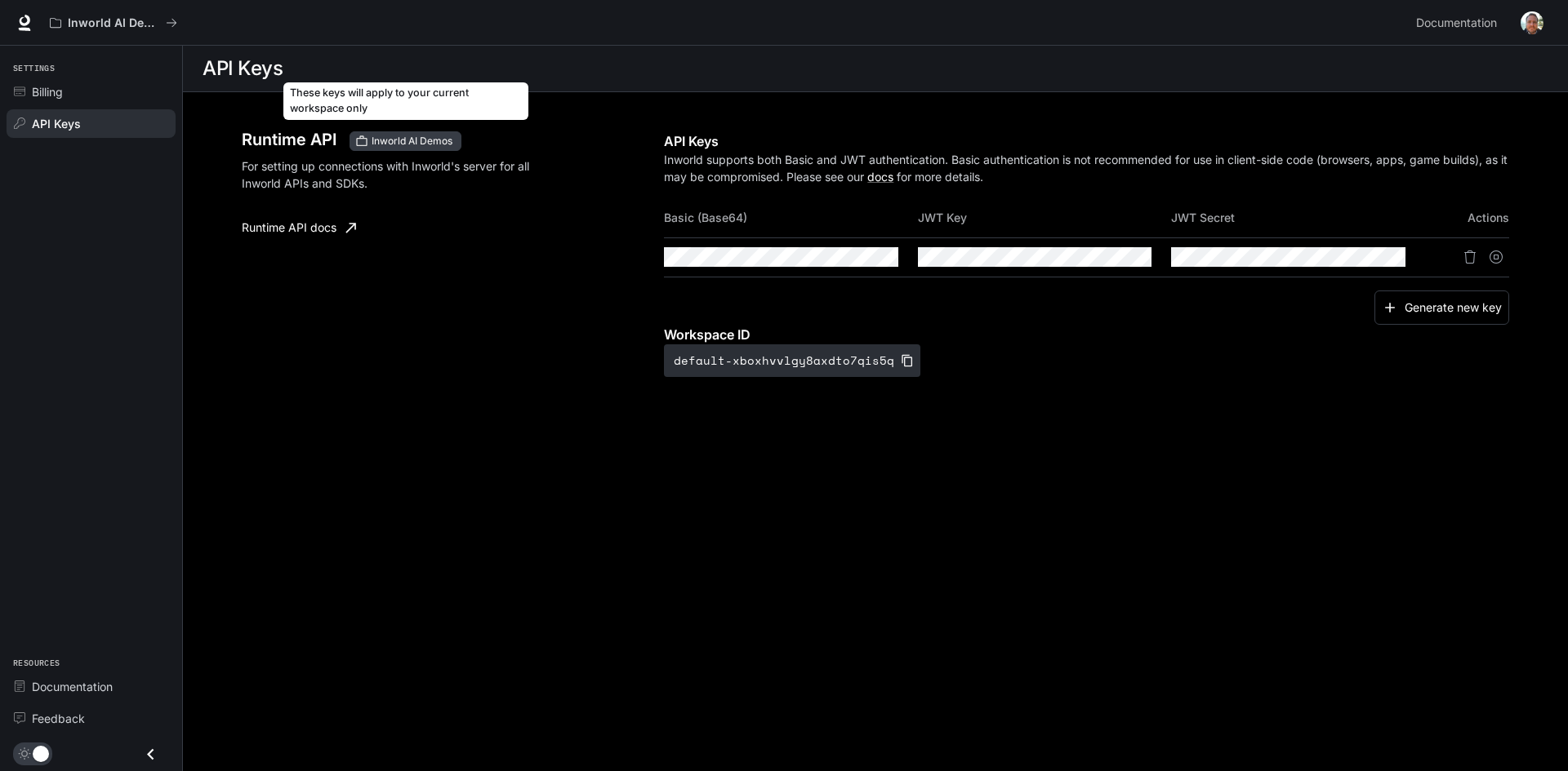
click at [385, 141] on span "Inworld AI Demos" at bounding box center [412, 141] width 94 height 14
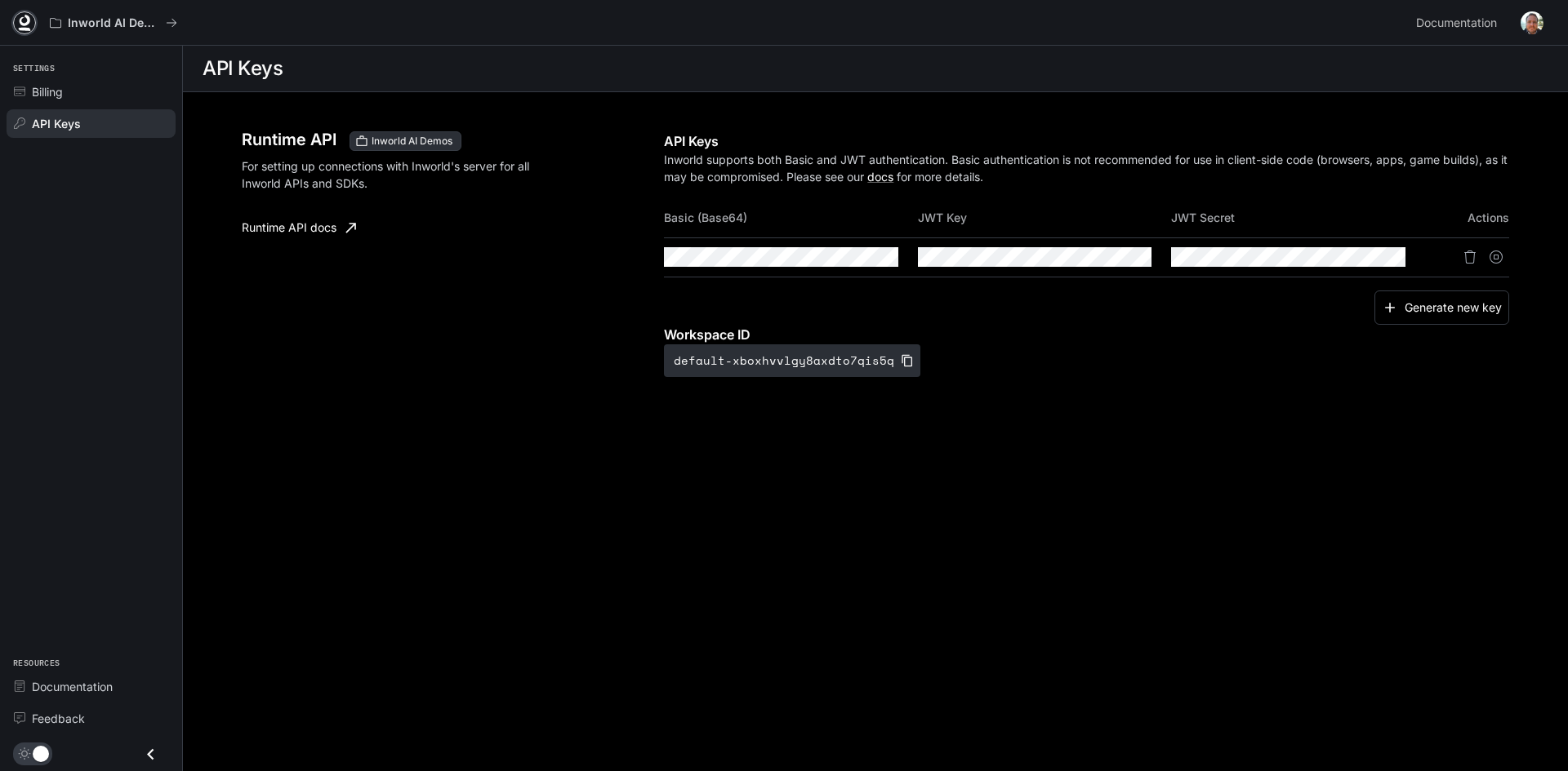
click at [25, 27] on icon at bounding box center [24, 22] width 16 height 16
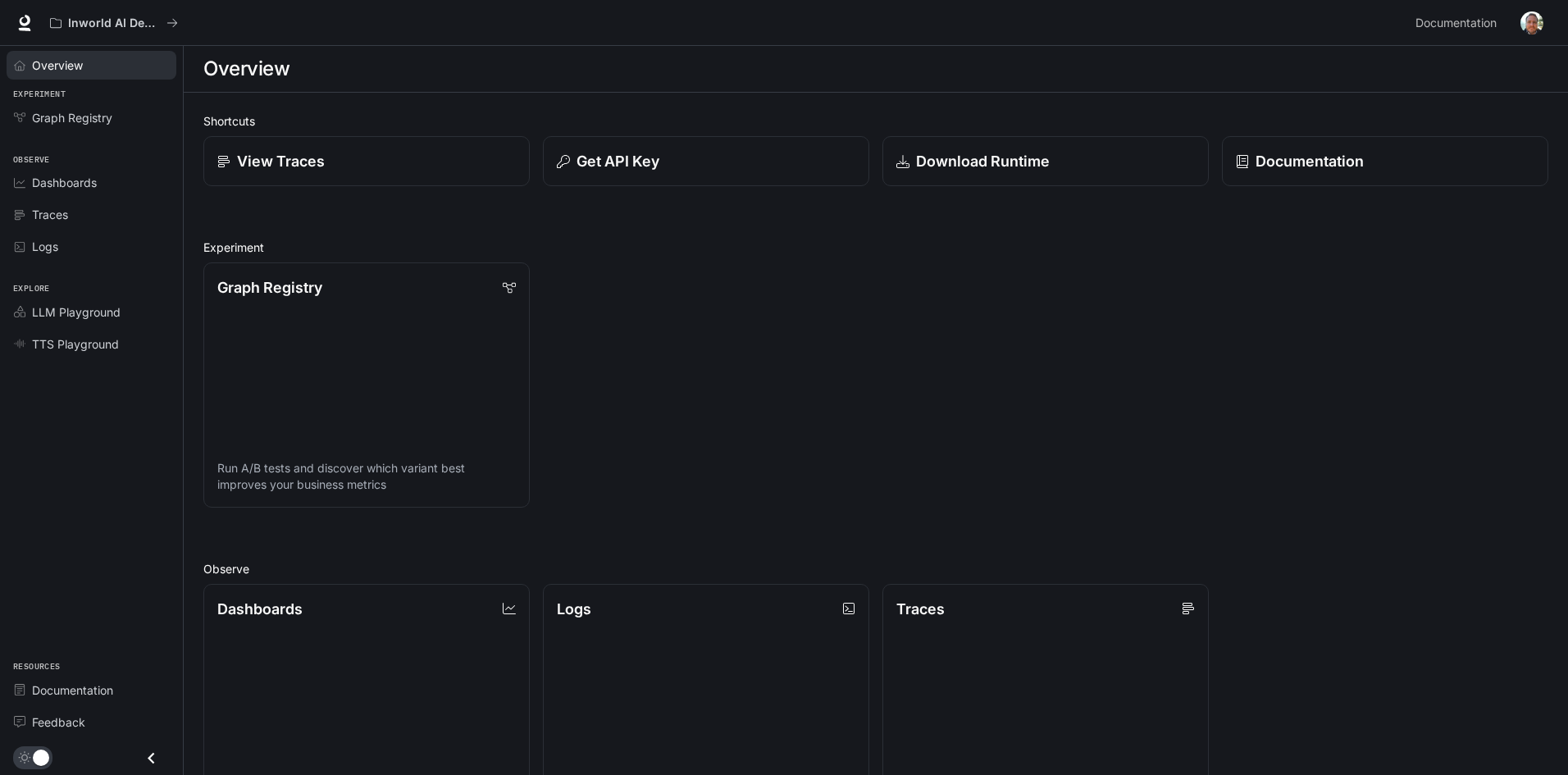
click at [74, 70] on span "Overview" at bounding box center [57, 65] width 51 height 17
click at [1060, 162] on div "Download Runtime" at bounding box center [1046, 161] width 301 height 22
click at [82, 121] on span "Graph Registry" at bounding box center [73, 118] width 81 height 17
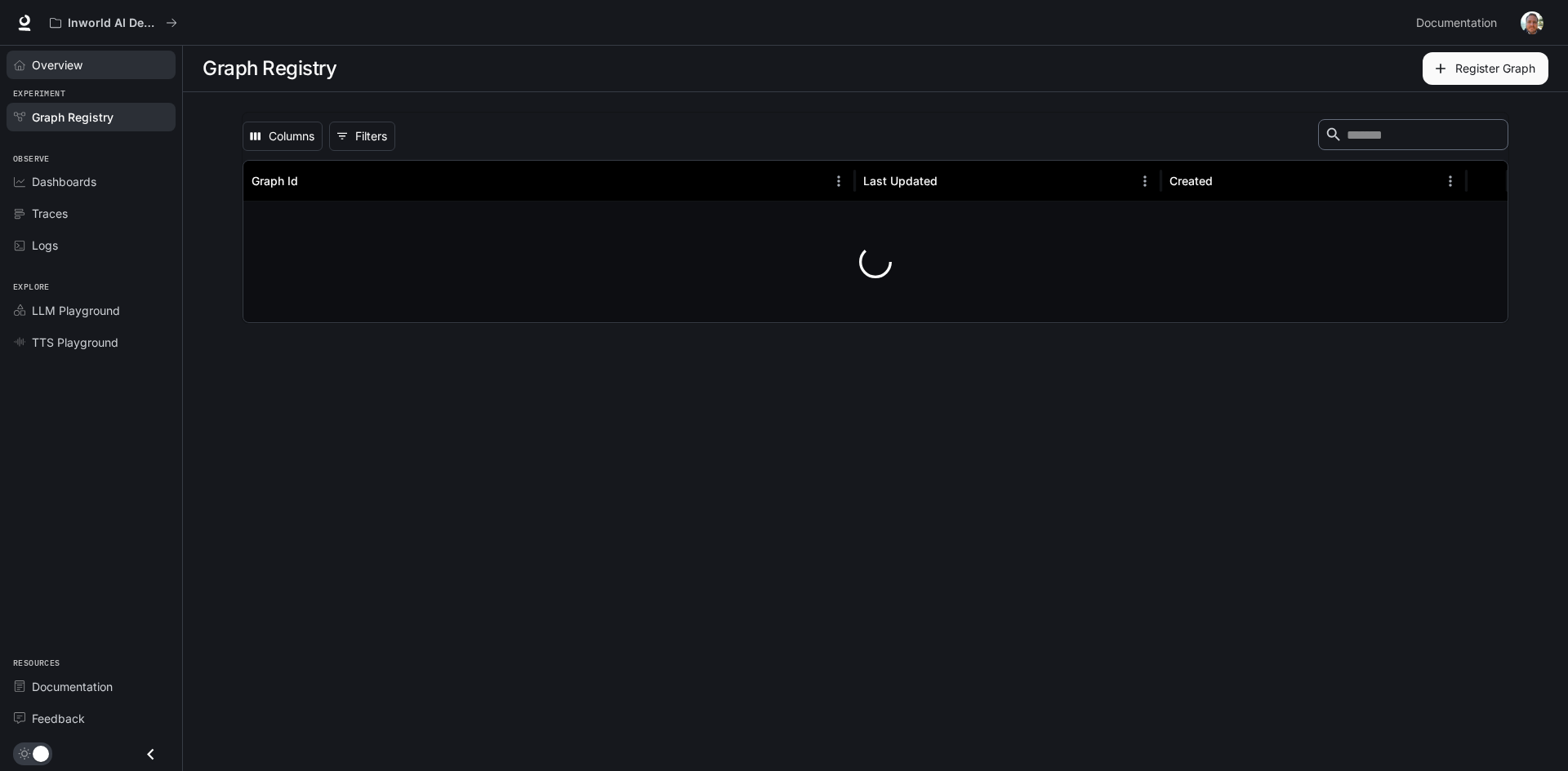
click at [90, 72] on div "Overview" at bounding box center [100, 64] width 137 height 17
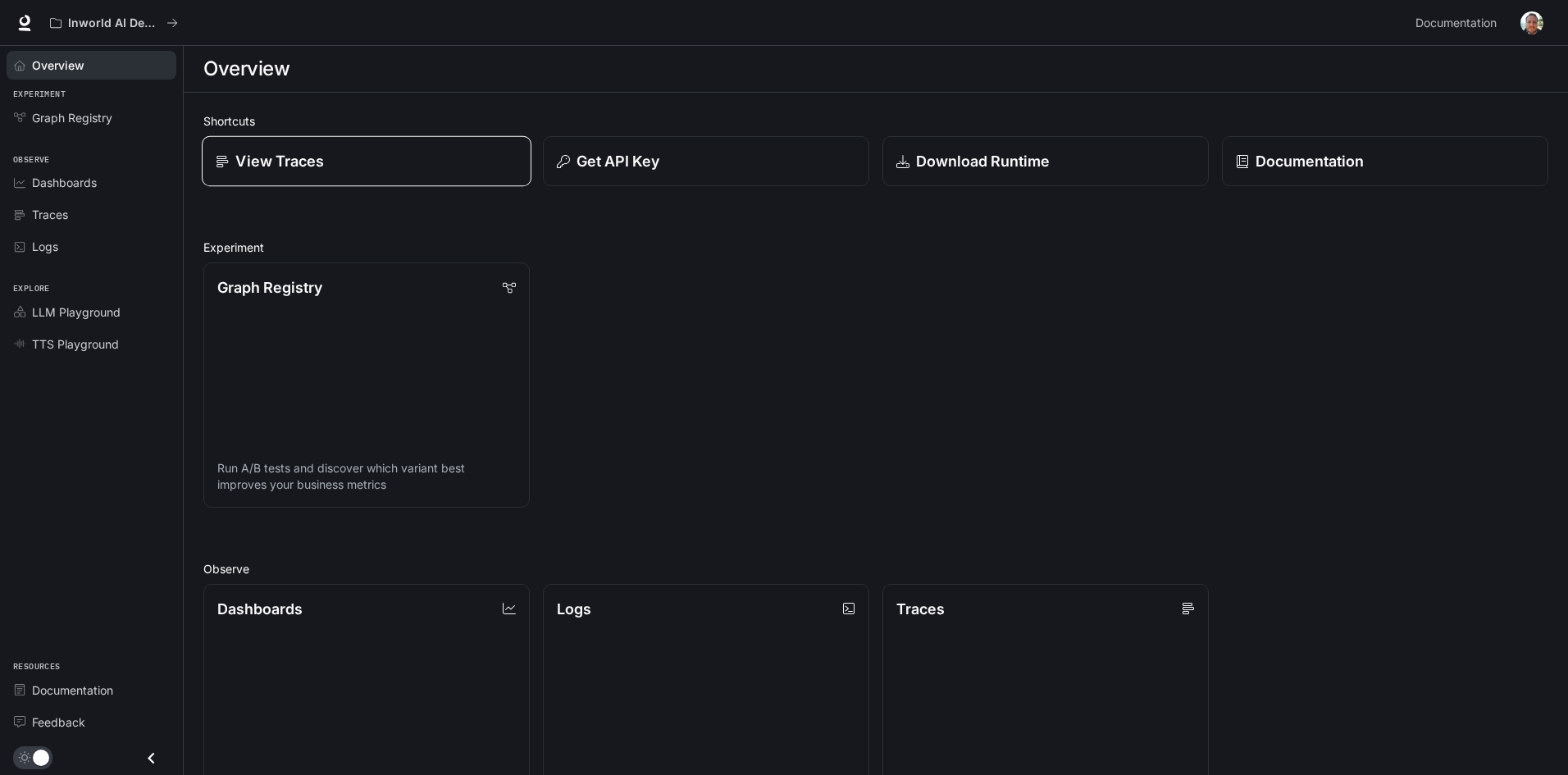
click at [245, 156] on p "View Traces" at bounding box center [279, 161] width 89 height 22
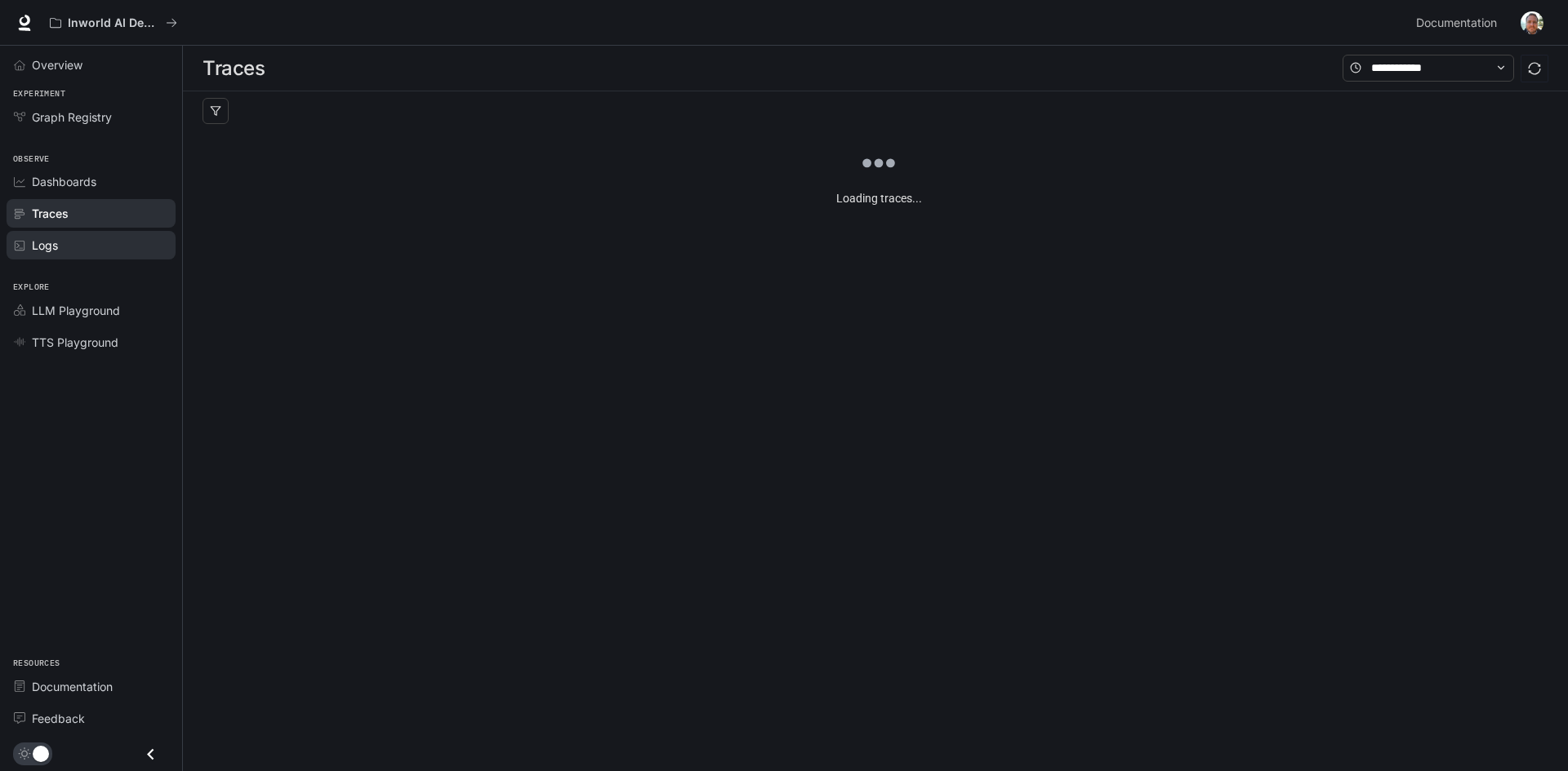
click at [97, 251] on div "Logs" at bounding box center [100, 245] width 137 height 17
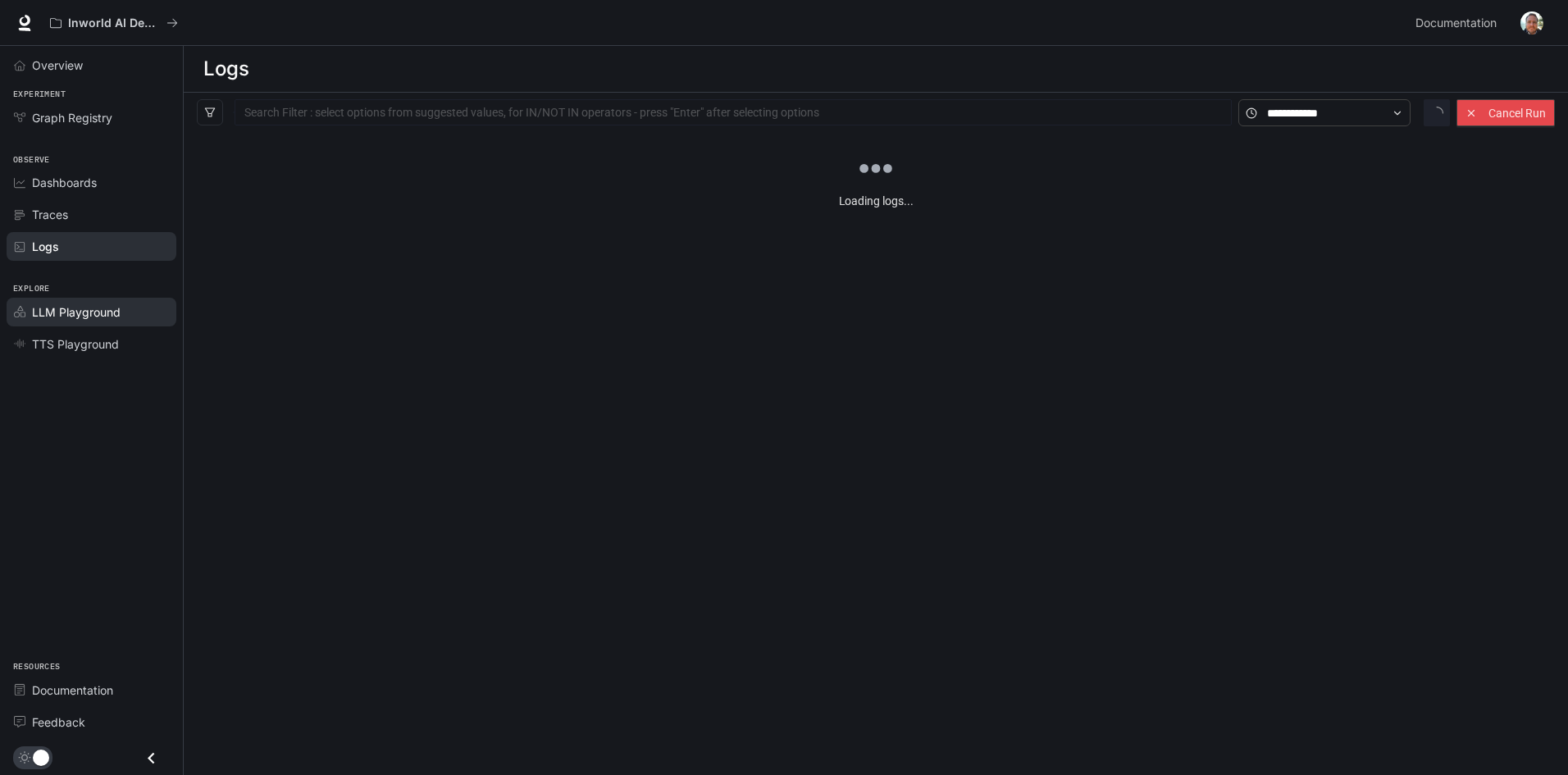
click at [59, 301] on link "LLM Playground" at bounding box center [91, 312] width 170 height 29
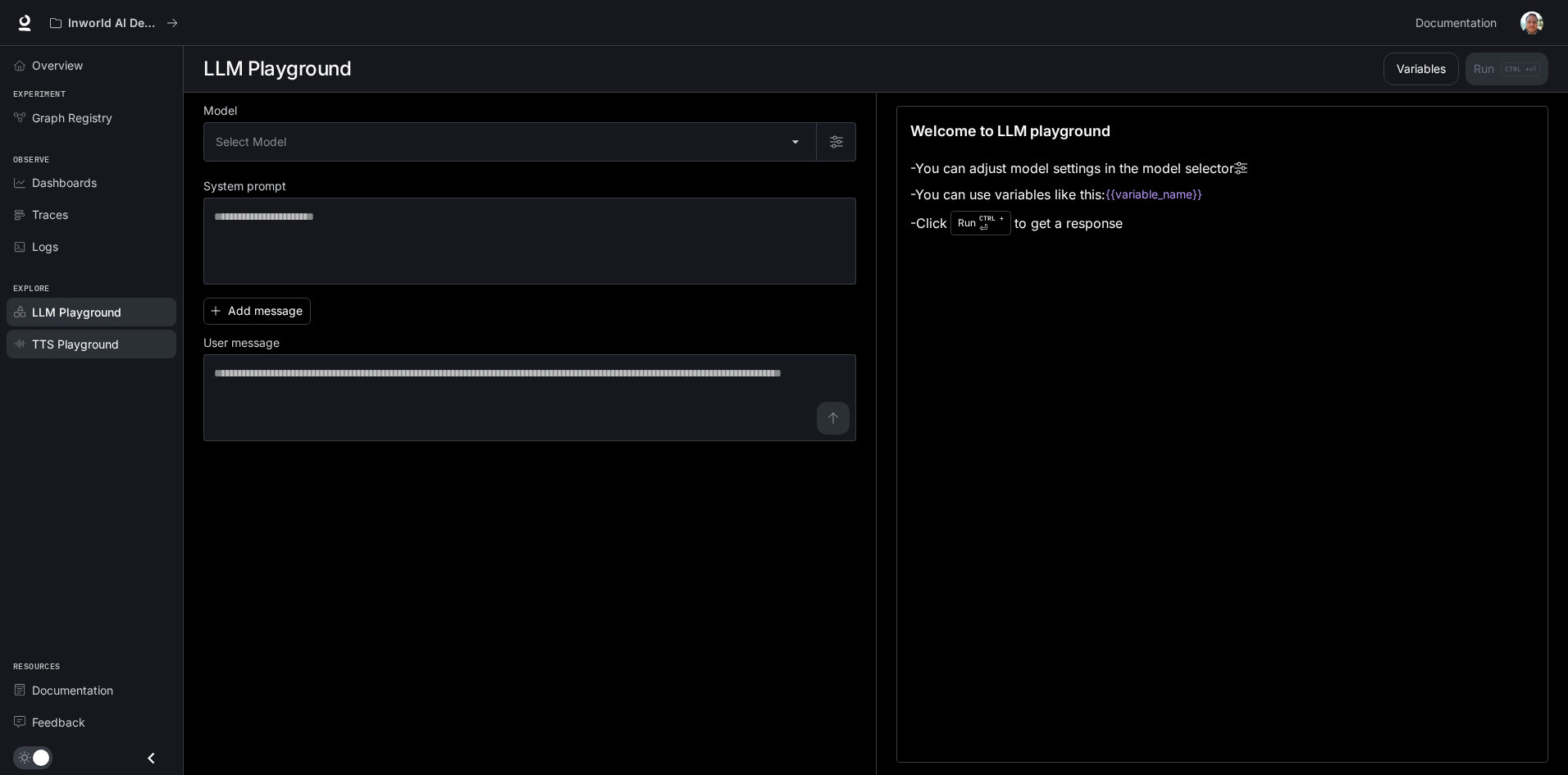
click at [75, 352] on span "TTS Playground" at bounding box center [75, 344] width 87 height 17
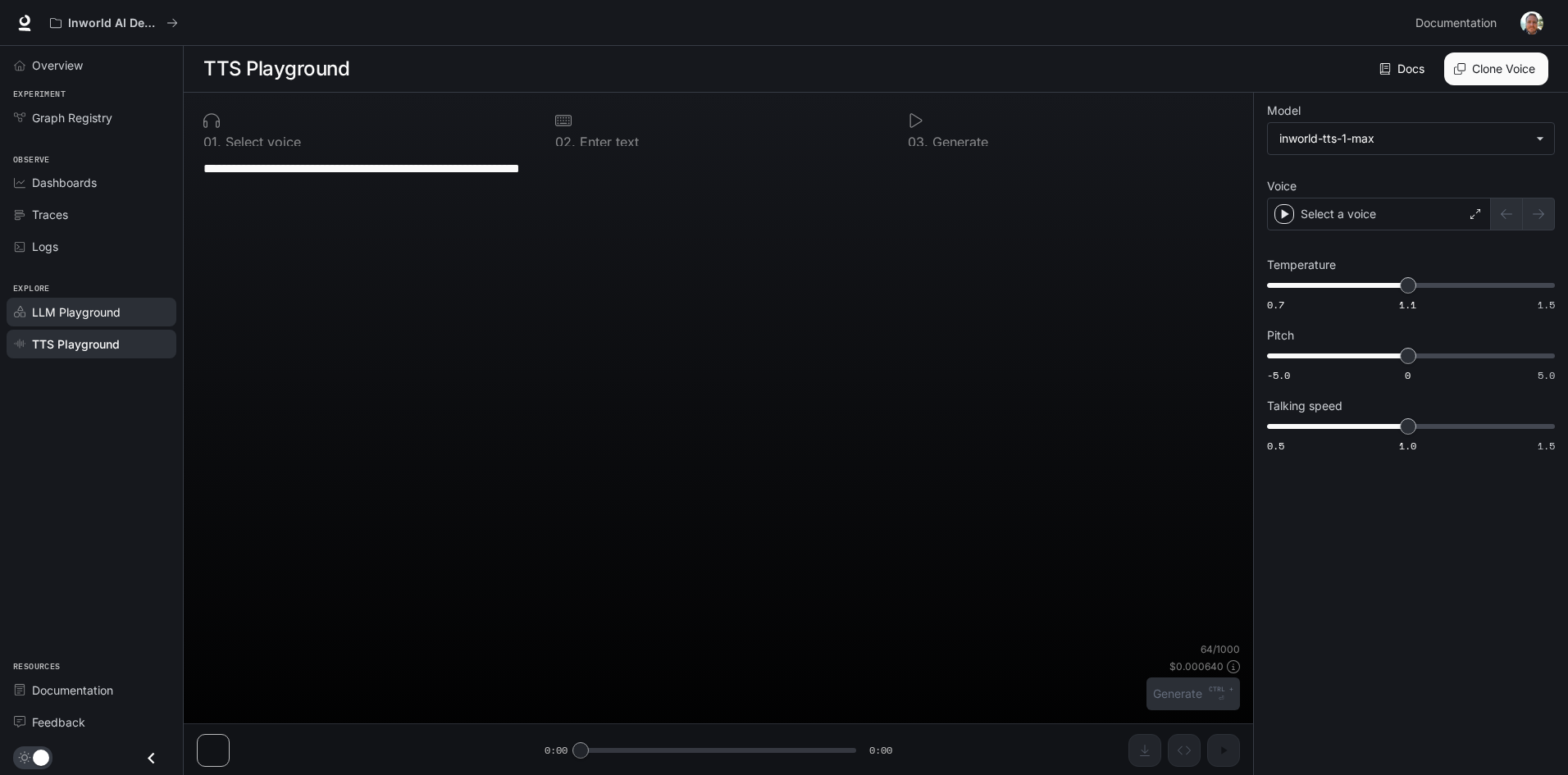
click at [59, 321] on link "LLM Playground" at bounding box center [91, 312] width 170 height 29
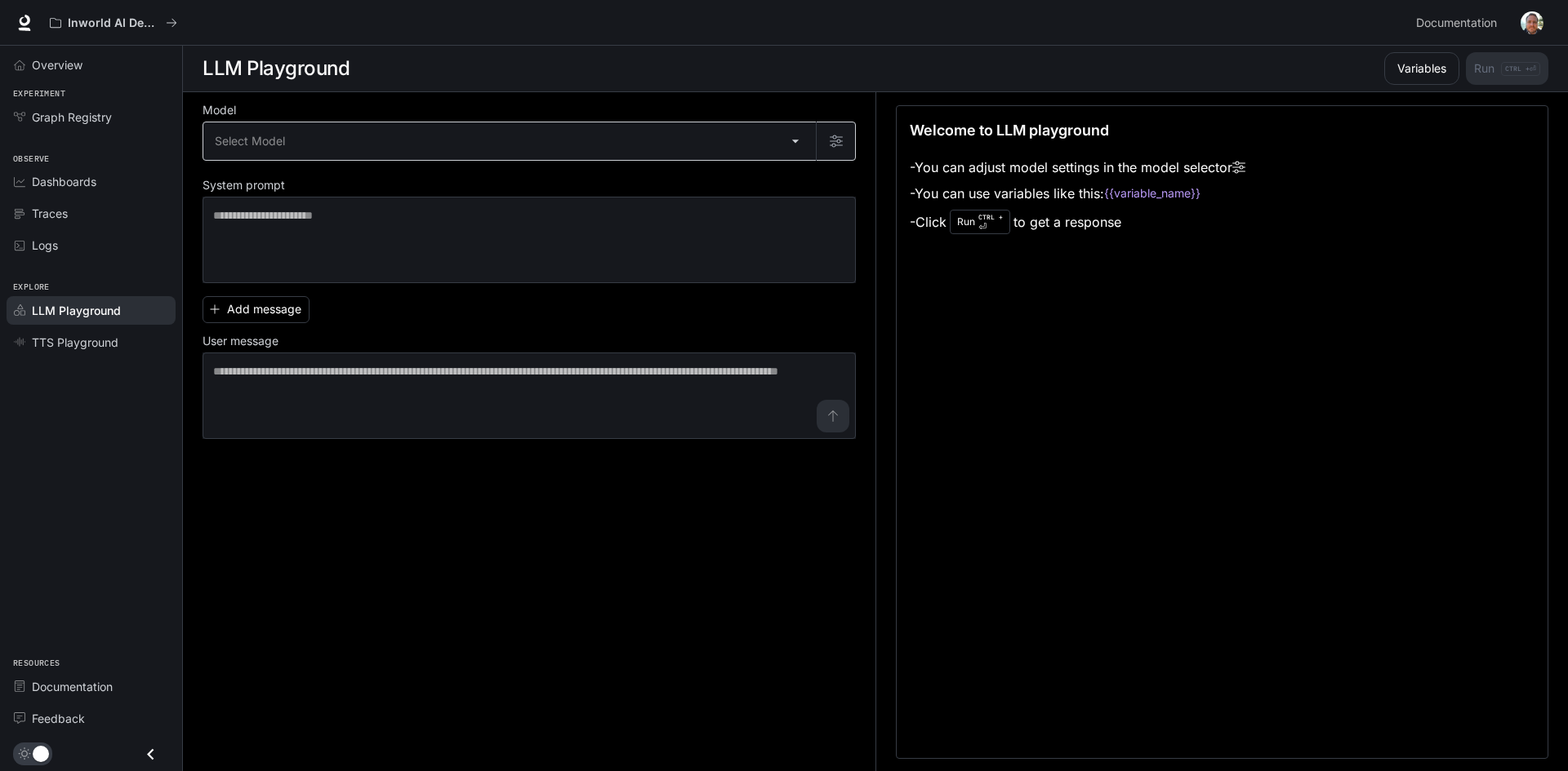
click at [544, 130] on body "Skip to main content Inworld AI Demos Documentation Documentation Portal Overvi…" at bounding box center [784, 386] width 1568 height 772
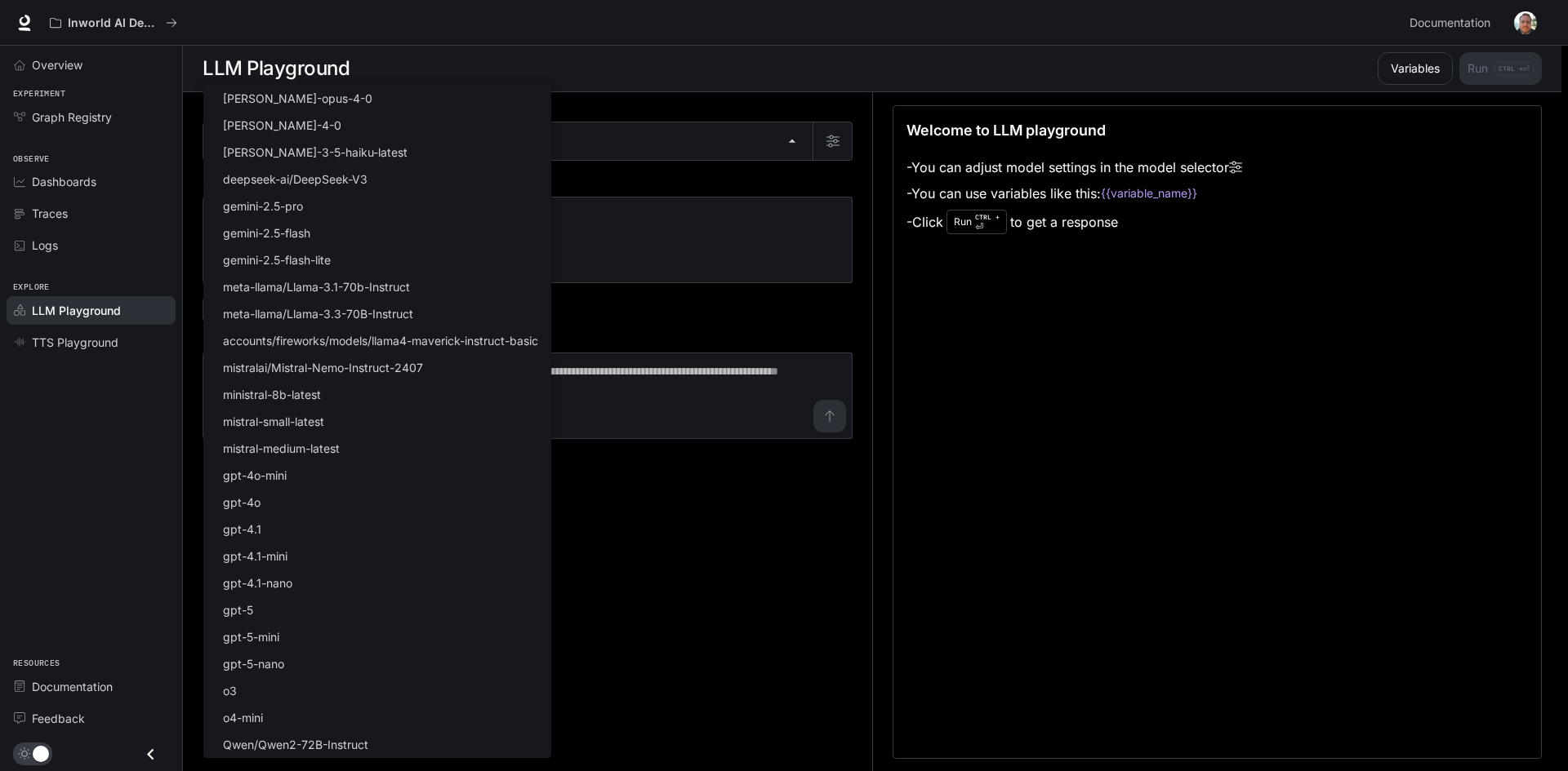
click at [731, 679] on div at bounding box center [784, 386] width 1568 height 771
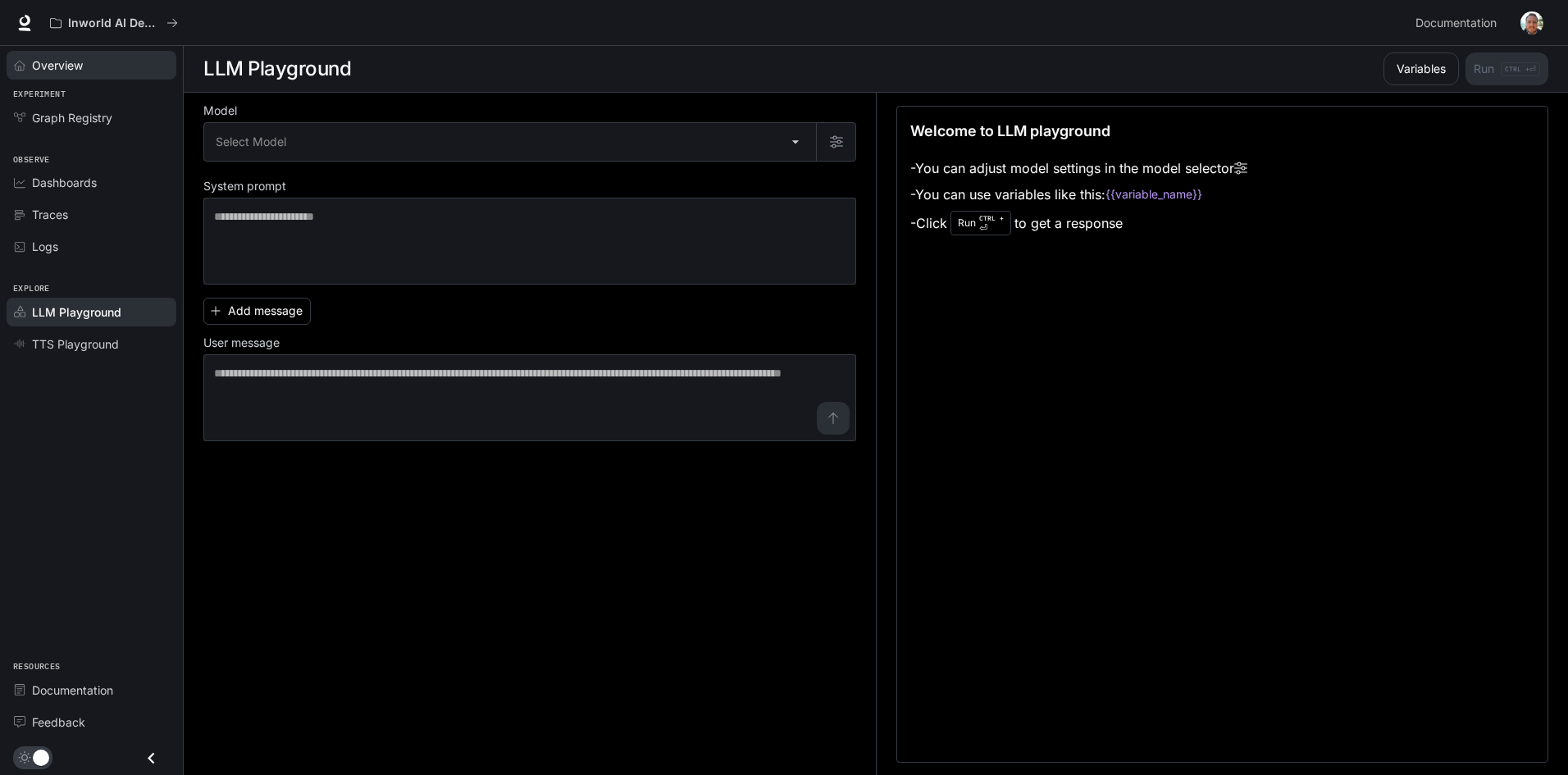
click at [75, 74] on link "Overview" at bounding box center [91, 65] width 170 height 29
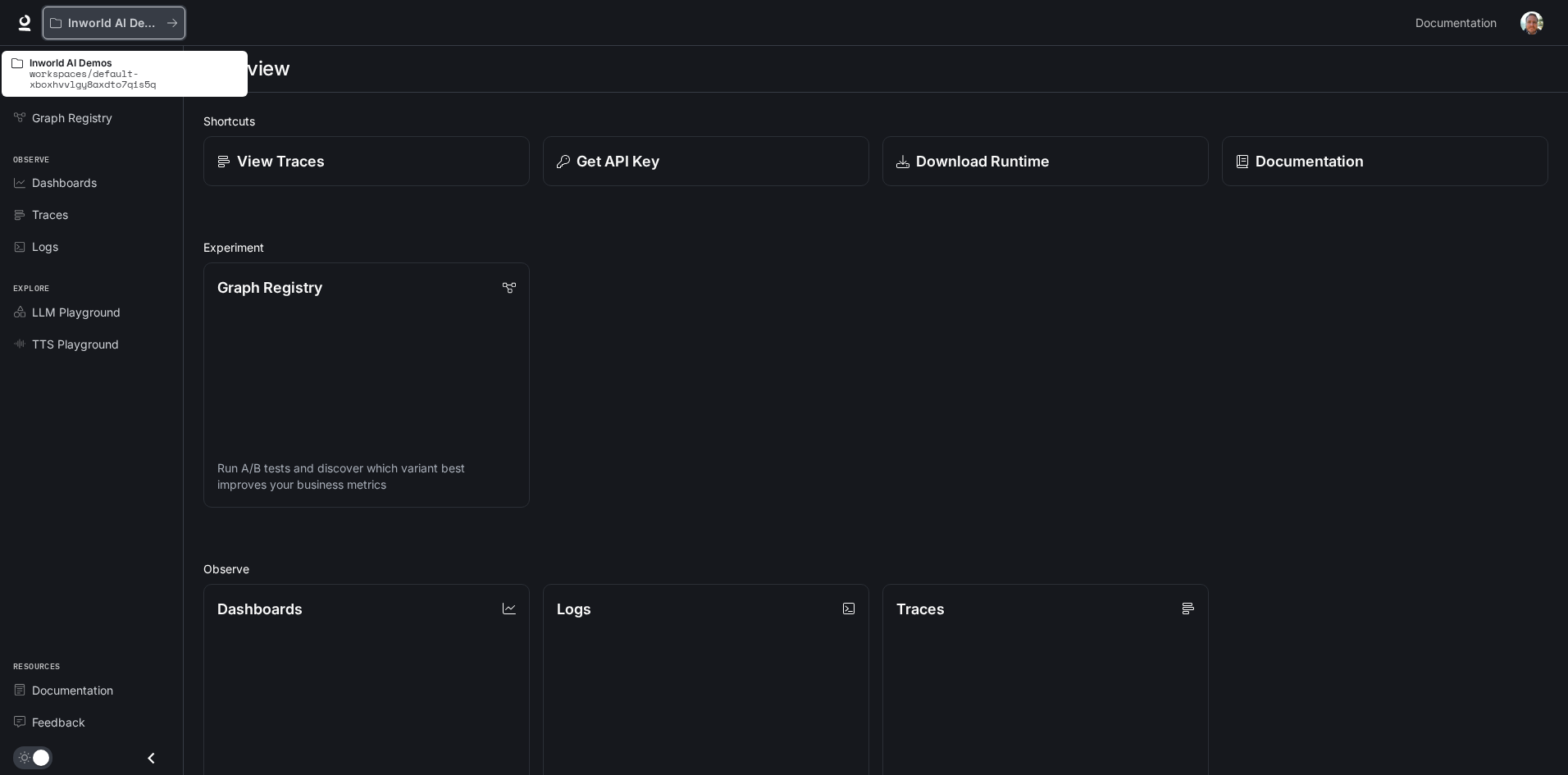
click at [96, 24] on p "Inworld AI Demos" at bounding box center [114, 23] width 91 height 14
click at [176, 18] on icon "All workspaces" at bounding box center [172, 22] width 12 height 12
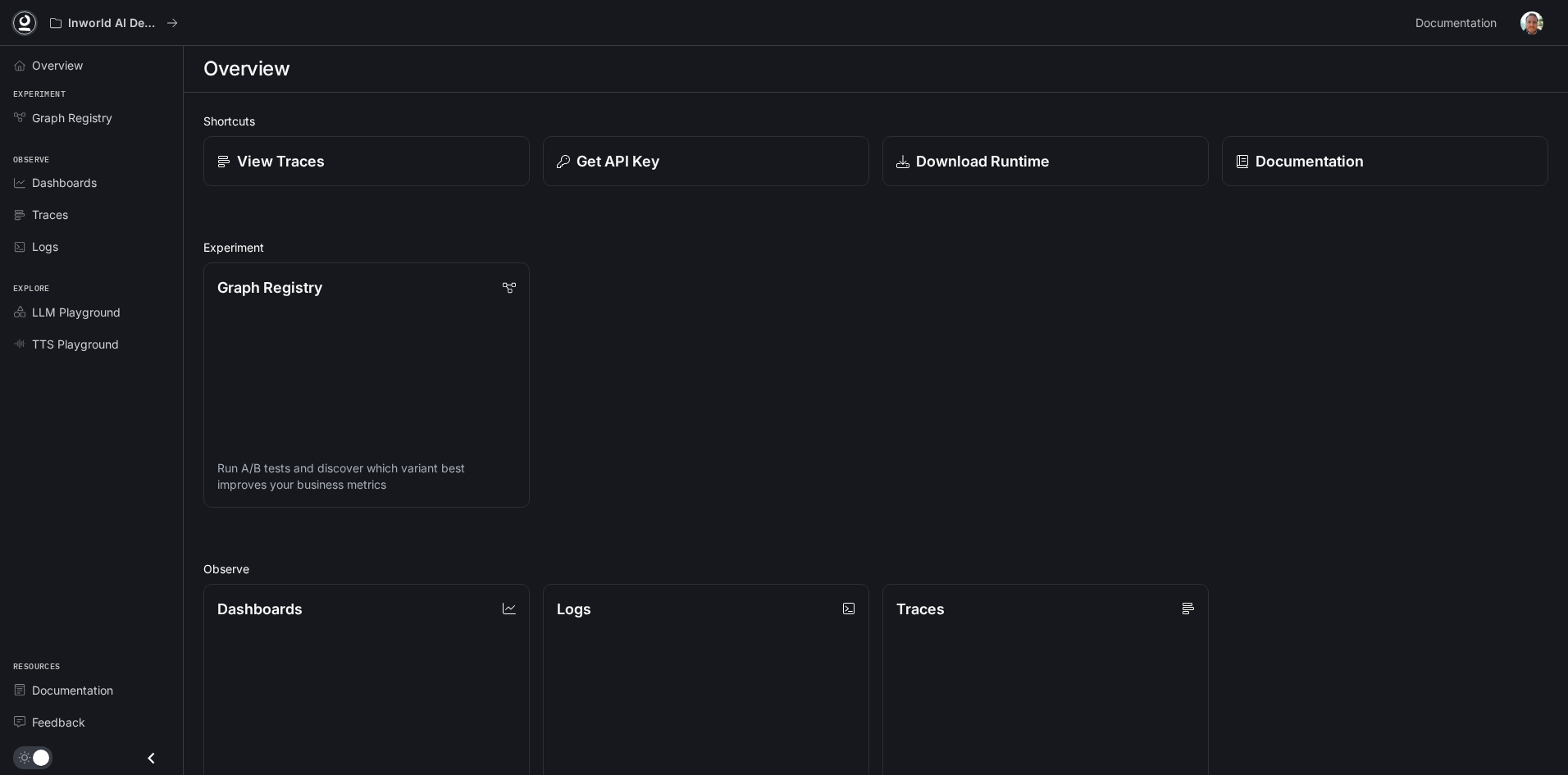
click at [19, 24] on icon at bounding box center [24, 22] width 16 height 16
click at [1327, 169] on p "Documentation" at bounding box center [1309, 161] width 109 height 22
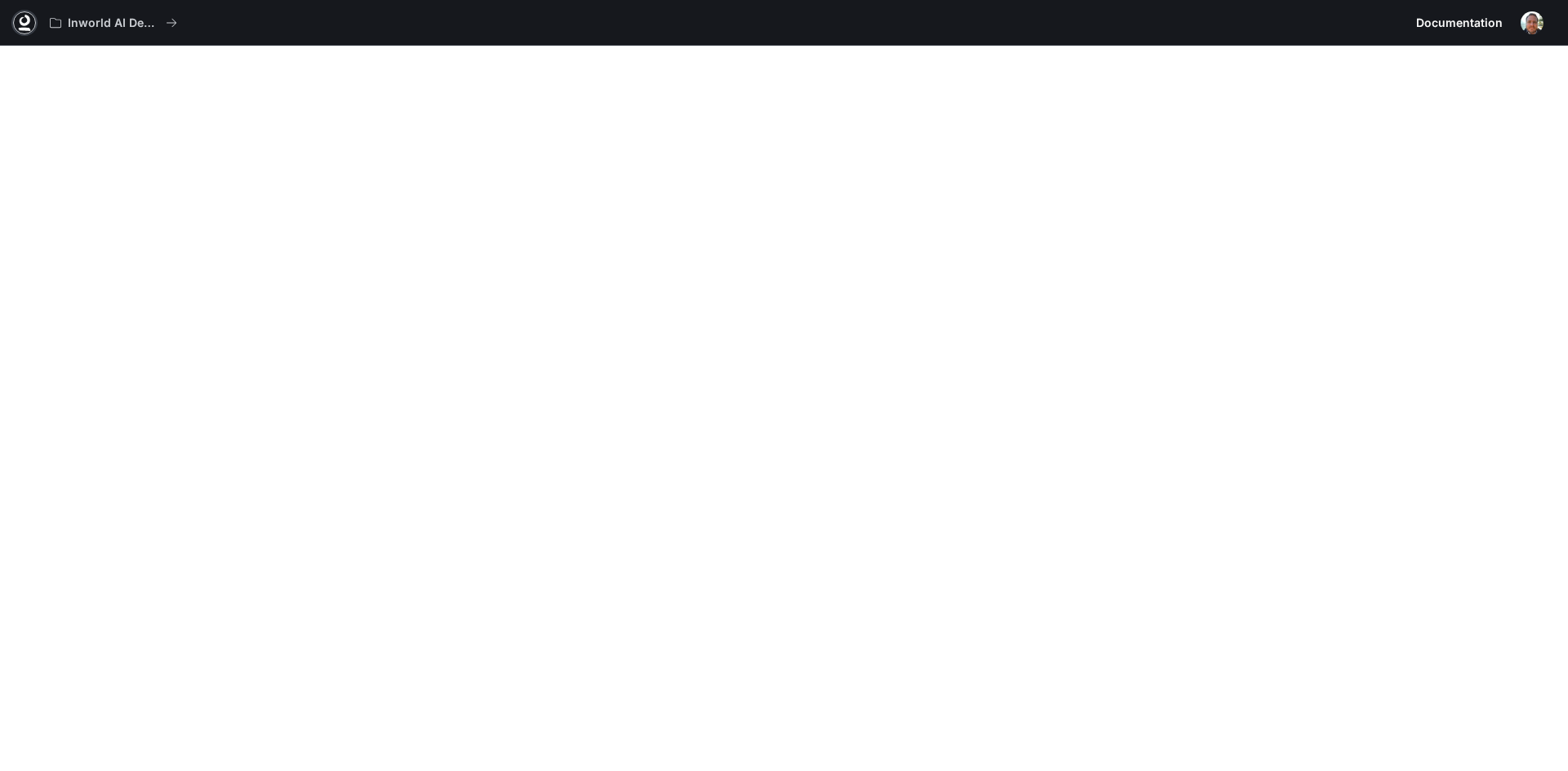
click at [27, 29] on icon at bounding box center [25, 29] width 13 height 4
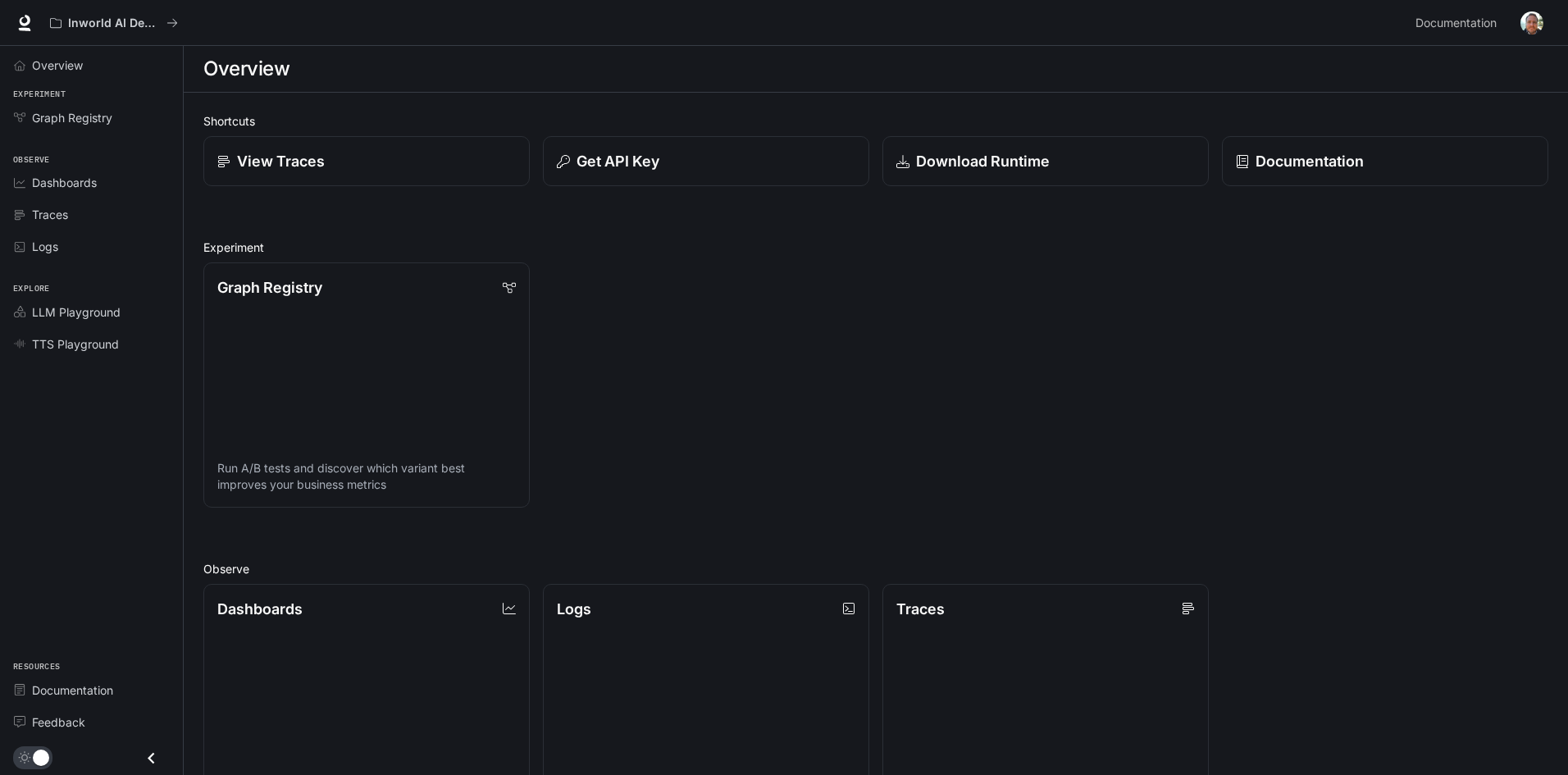
click at [166, 757] on button "Close drawer" at bounding box center [151, 758] width 37 height 33
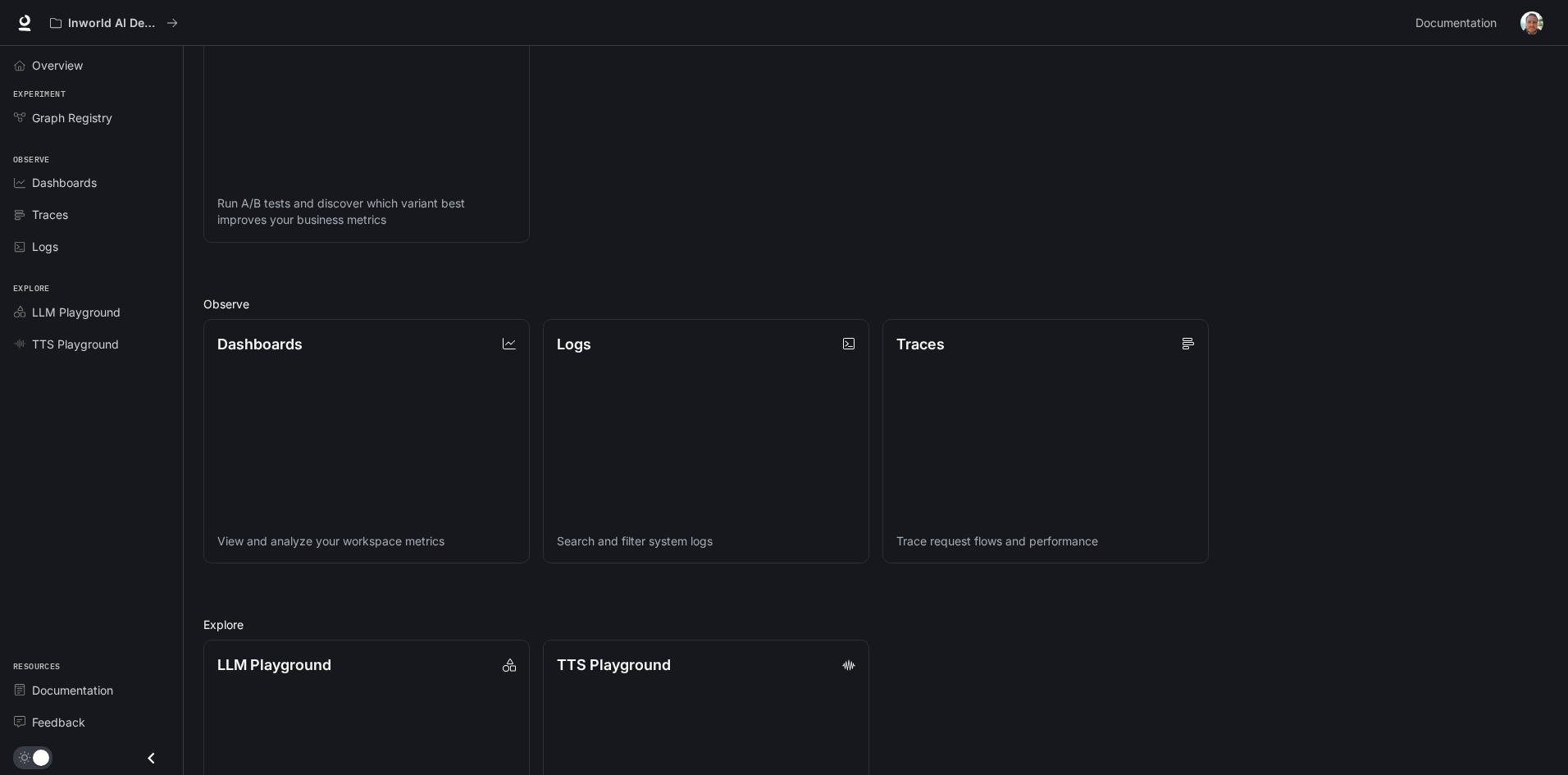
scroll to position [395, 0]
